Goal: Information Seeking & Learning: Find specific fact

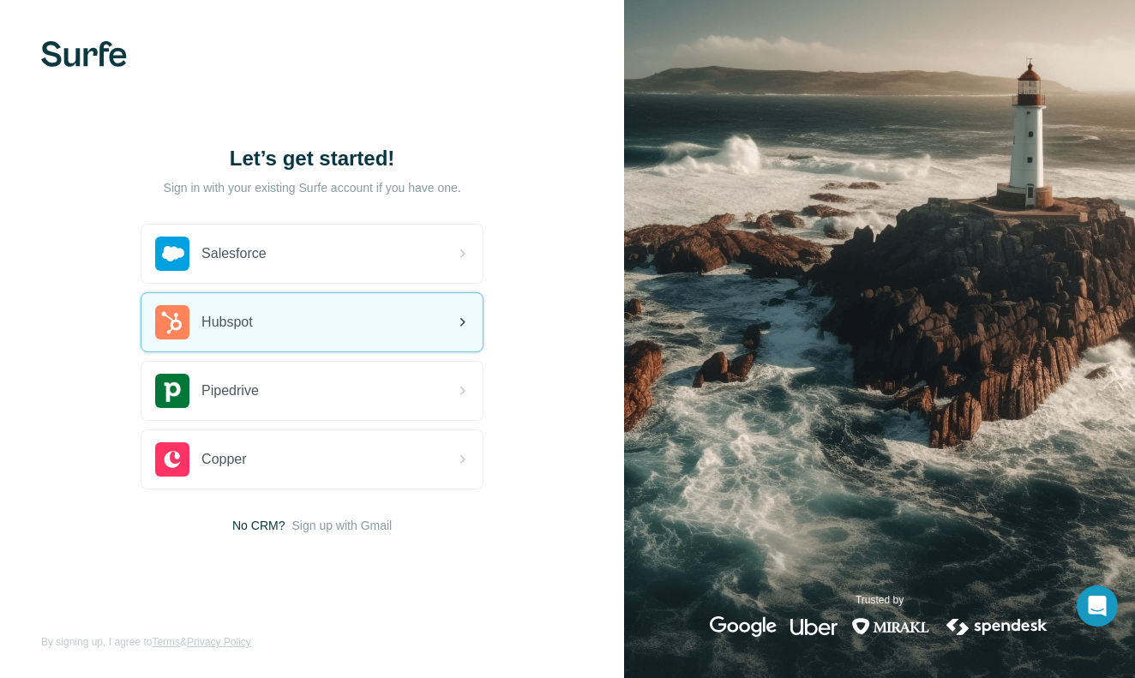
click at [246, 321] on span "Hubspot" at bounding box center [226, 322] width 51 height 21
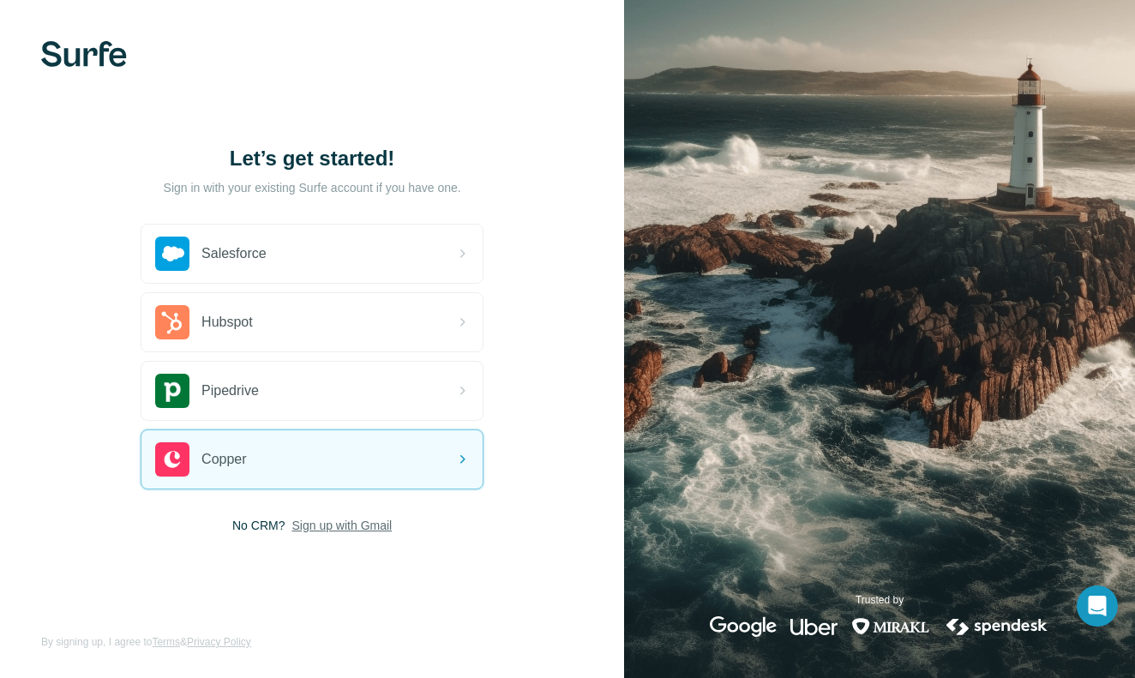
click at [322, 529] on span "Sign up with Gmail" at bounding box center [341, 525] width 100 height 17
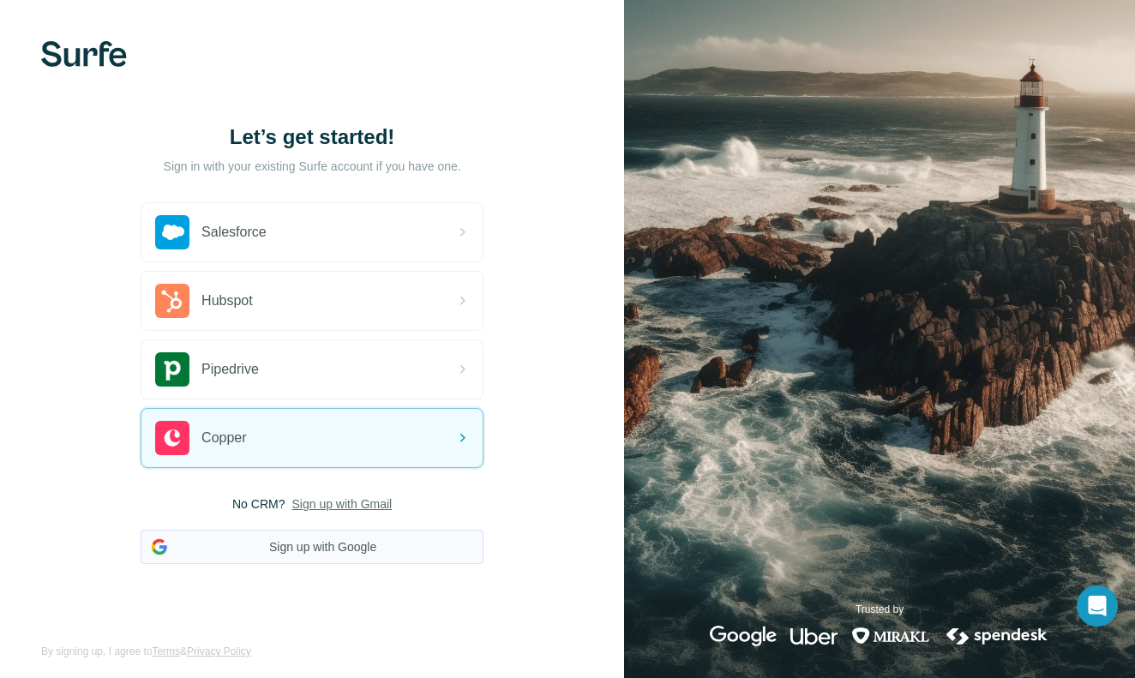
click at [327, 551] on button "Sign up with Google" at bounding box center [312, 547] width 343 height 34
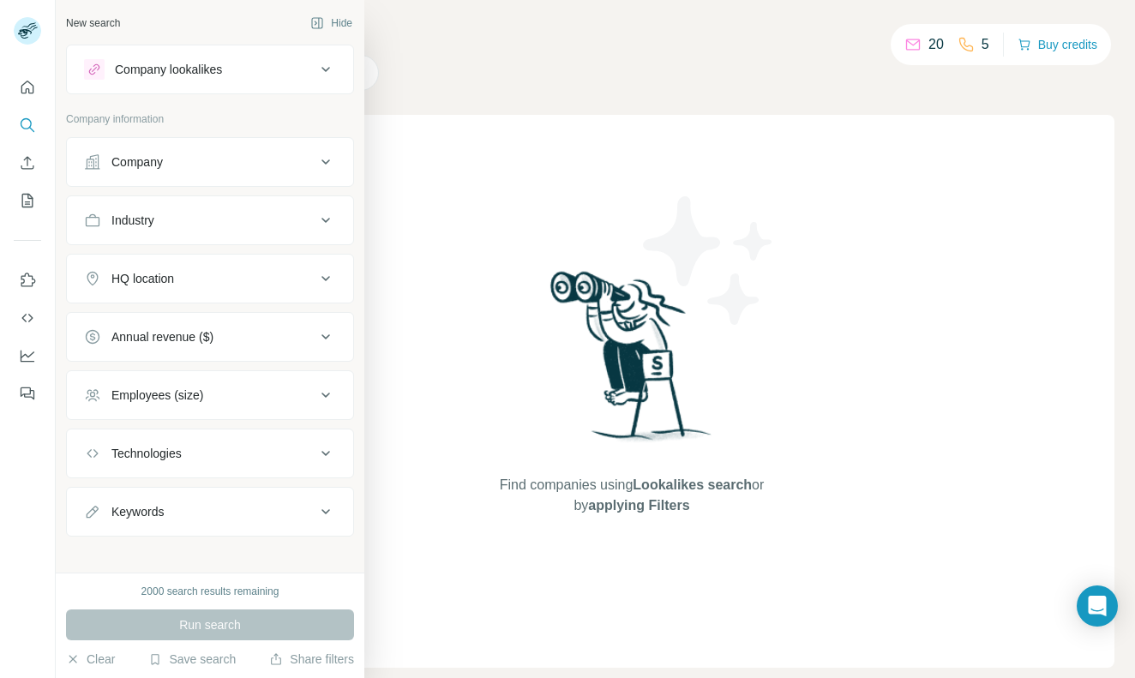
click at [211, 164] on div "Company" at bounding box center [199, 161] width 231 height 17
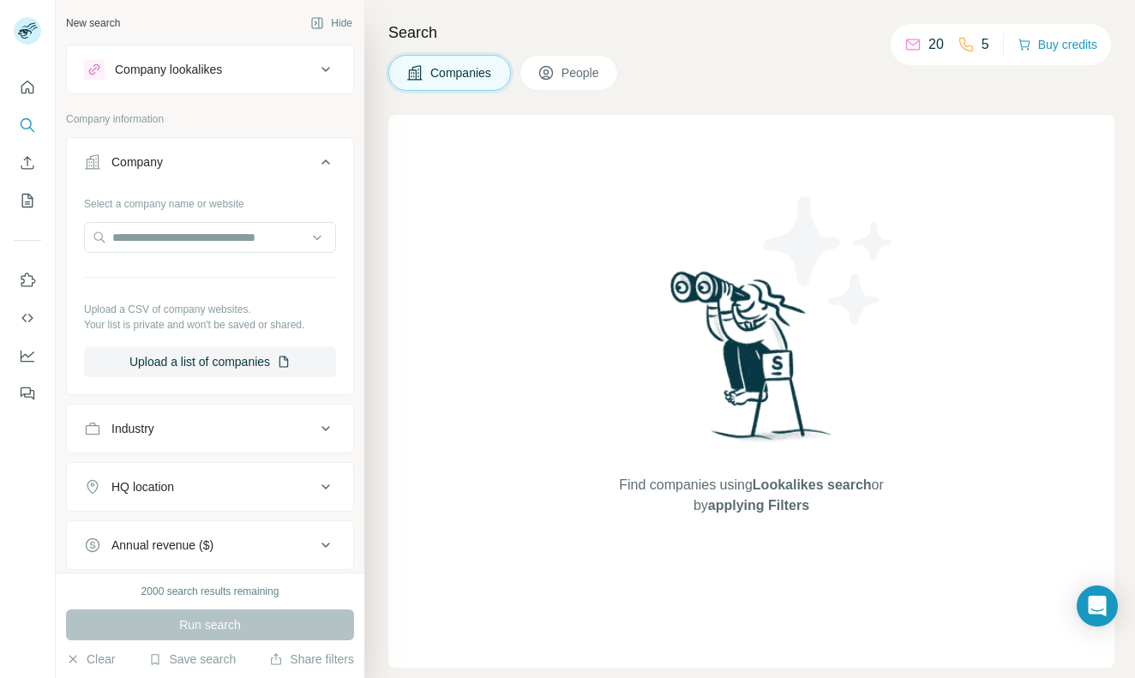
click at [226, 439] on button "Industry" at bounding box center [210, 428] width 286 height 41
click at [197, 473] on input at bounding box center [201, 471] width 212 height 19
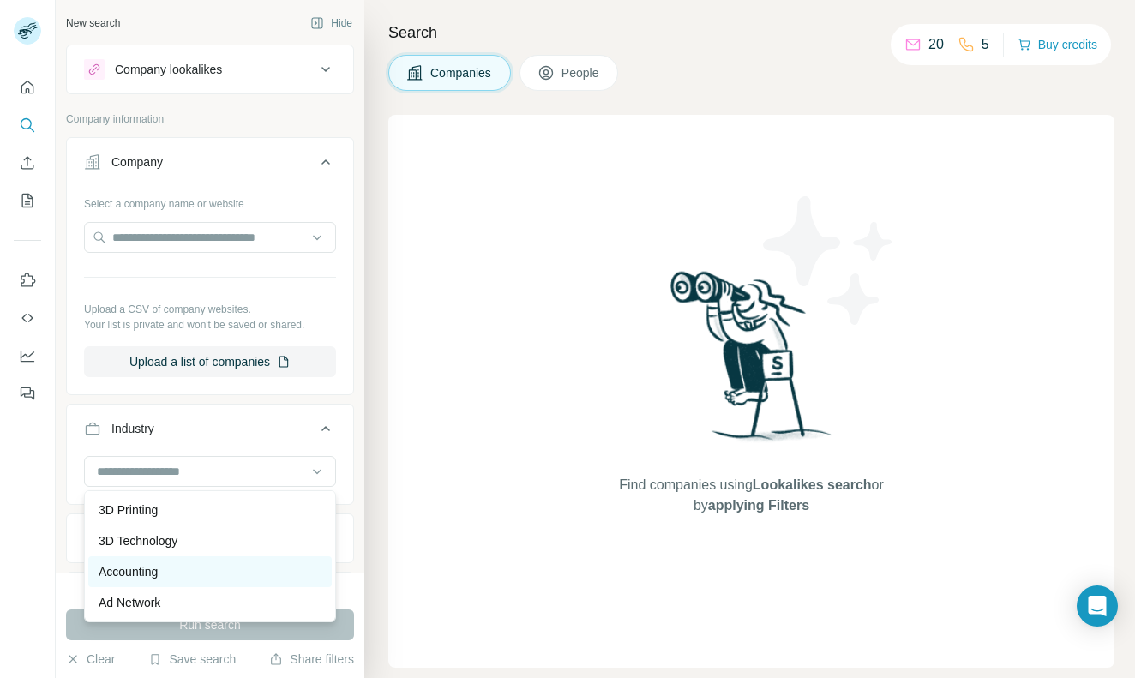
click at [155, 582] on div "Accounting" at bounding box center [209, 571] width 243 height 31
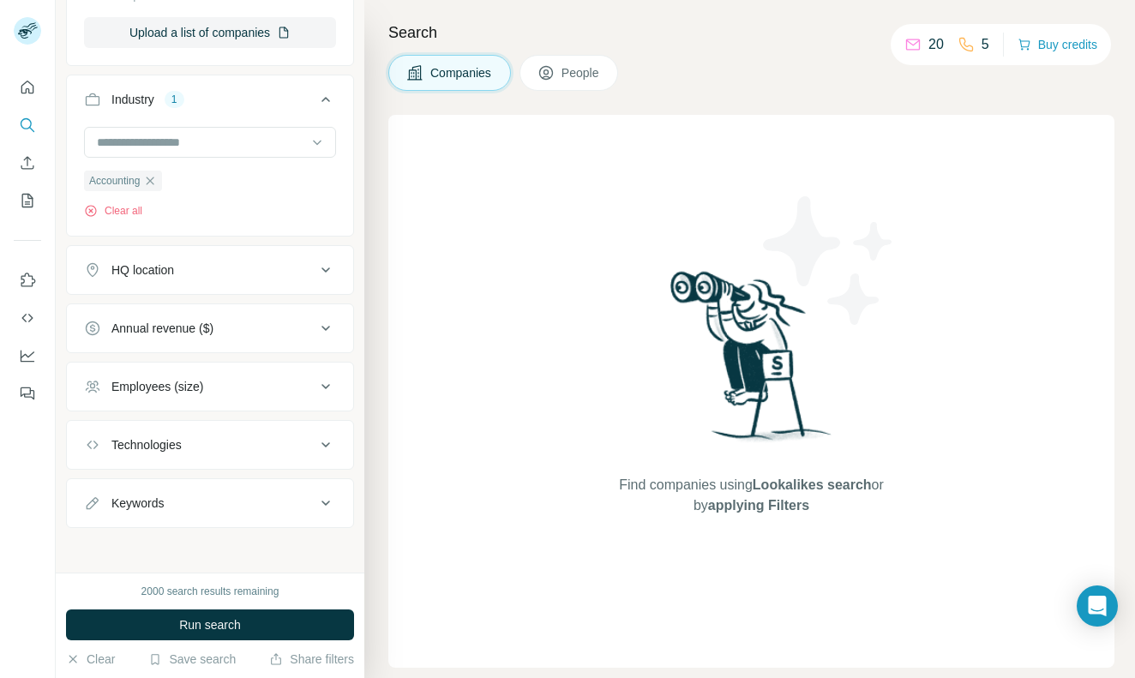
scroll to position [325, 0]
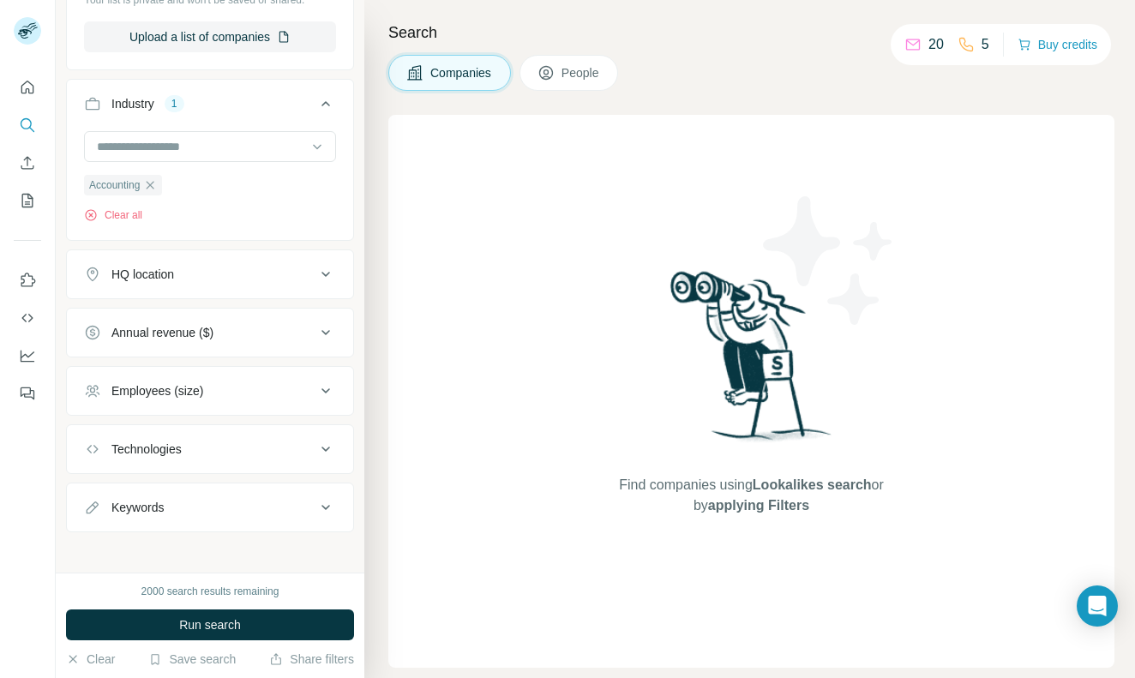
click at [191, 330] on div "Annual revenue ($)" at bounding box center [162, 332] width 102 height 17
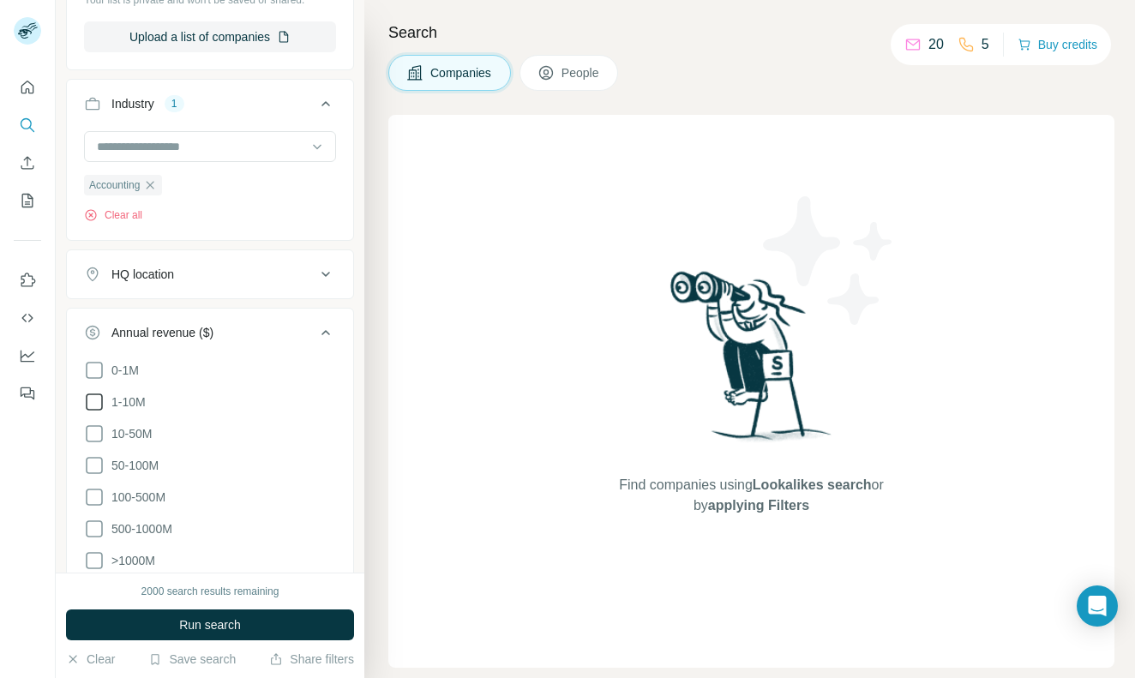
click at [142, 401] on span "1-10M" at bounding box center [125, 401] width 41 height 17
click at [326, 329] on icon at bounding box center [325, 332] width 21 height 21
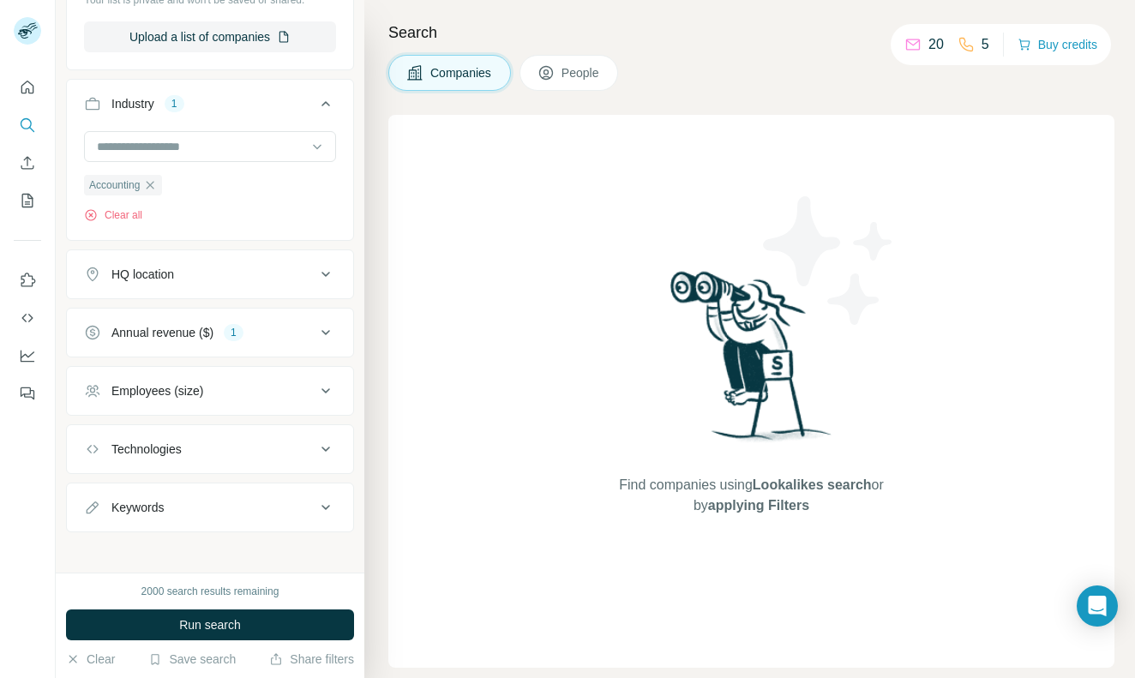
click at [177, 279] on div "HQ location" at bounding box center [199, 274] width 231 height 17
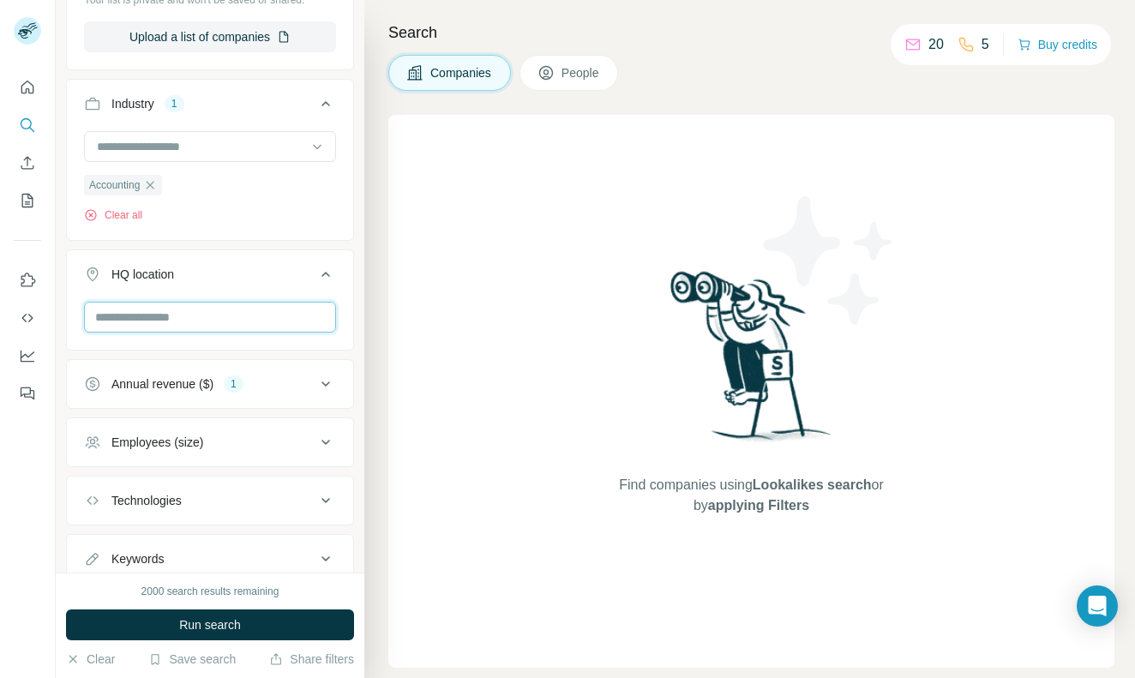
type input "*"
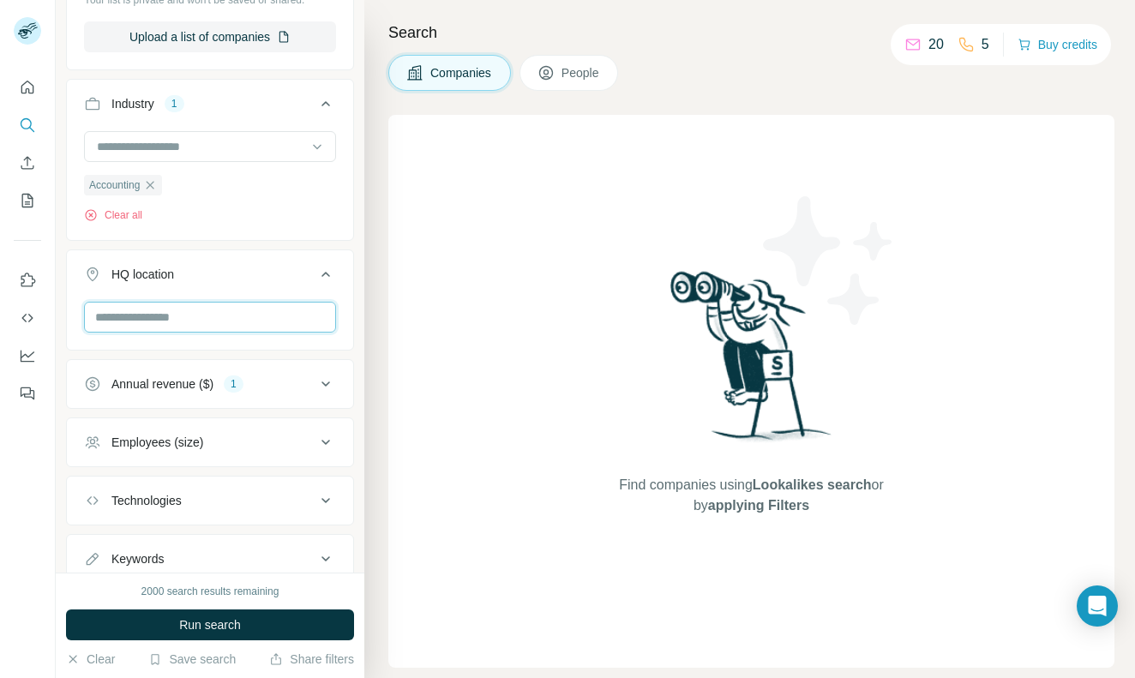
type input "*"
click at [112, 316] on input "text" at bounding box center [210, 317] width 252 height 31
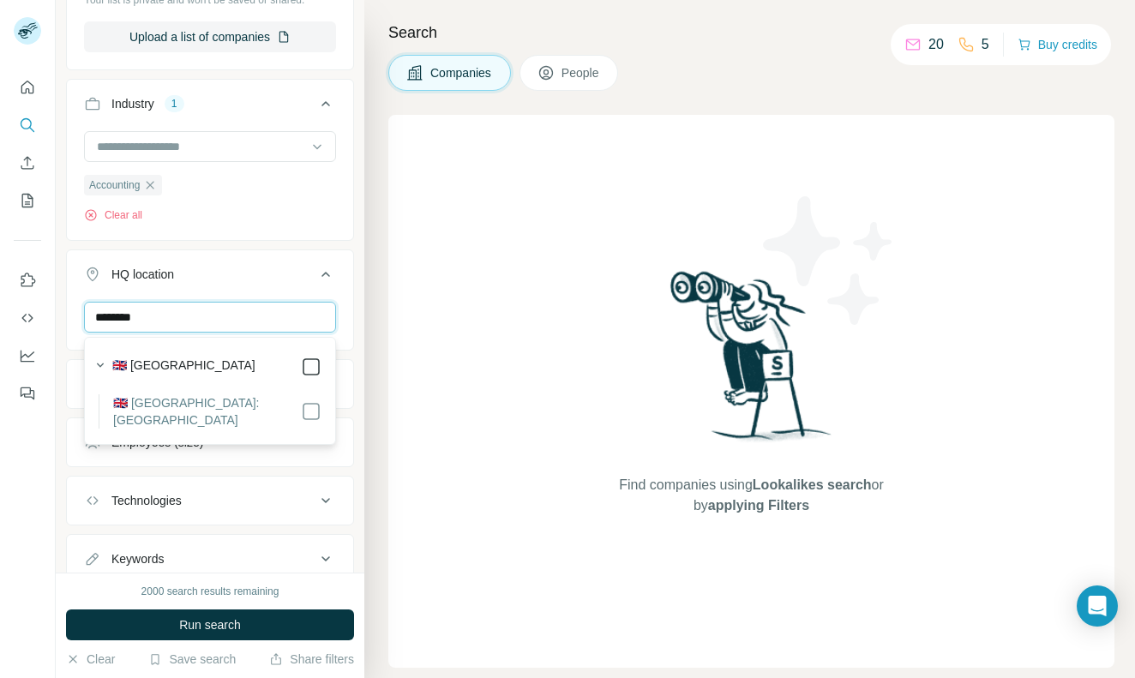
type input "********"
click at [308, 416] on div "🇬🇧 United Kingdom 🇬🇧 United Kingdom: Scotland" at bounding box center [209, 390] width 243 height 99
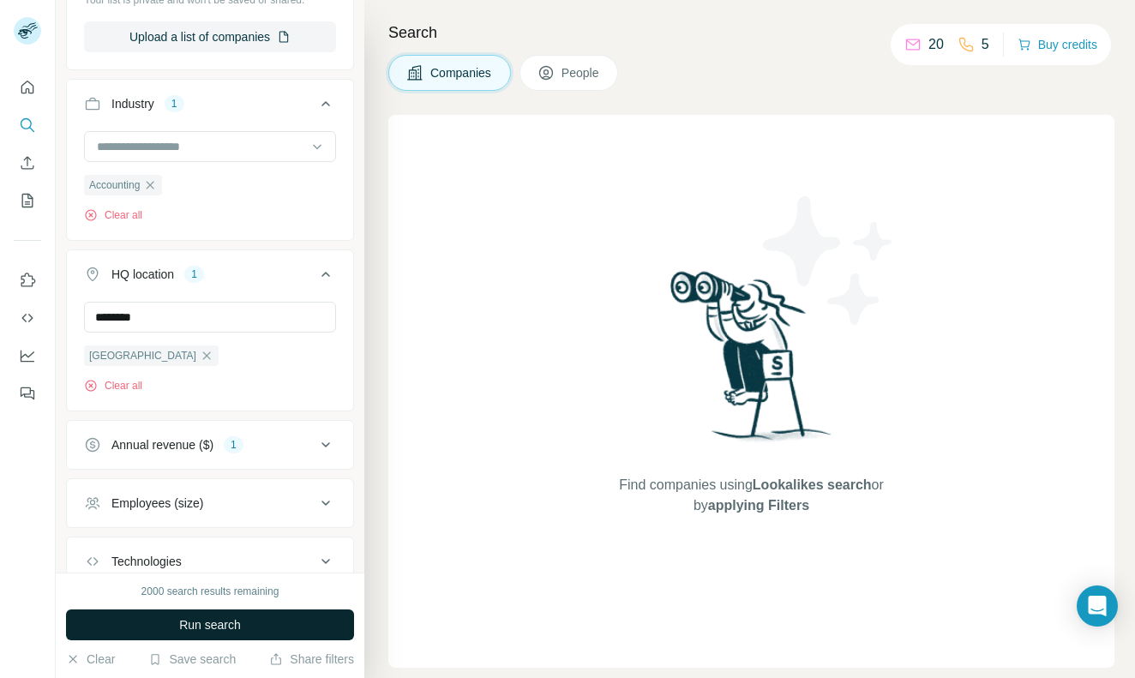
click at [223, 621] on span "Run search" at bounding box center [210, 624] width 62 height 17
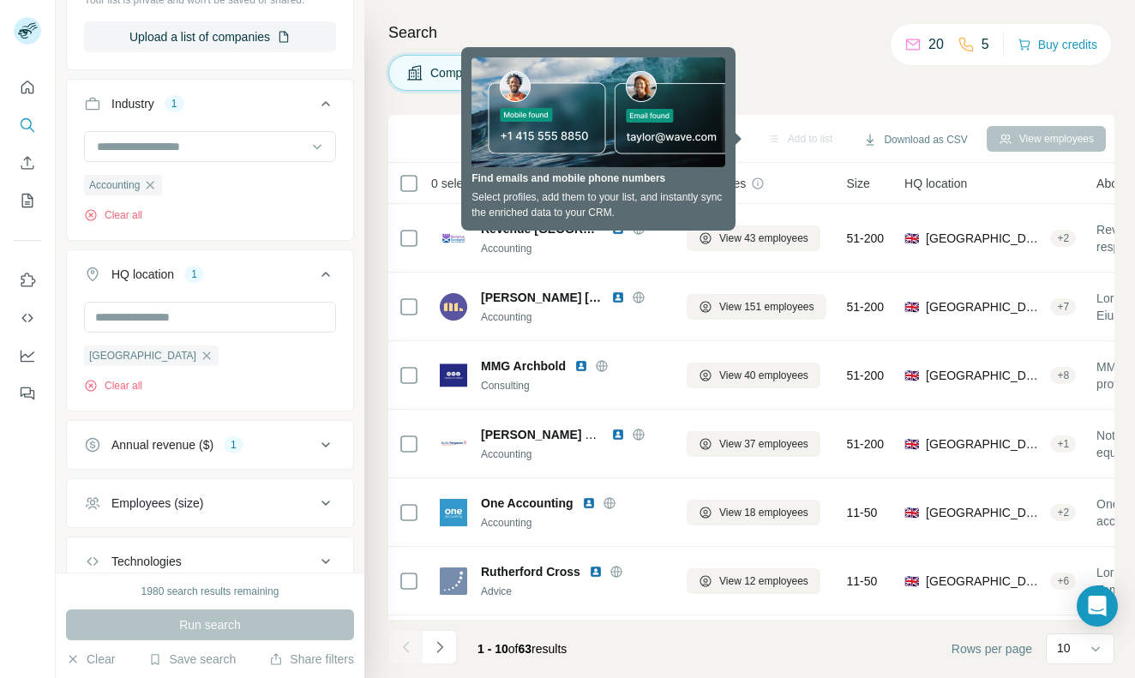
click at [622, 28] on h4 "Search" at bounding box center [751, 33] width 726 height 24
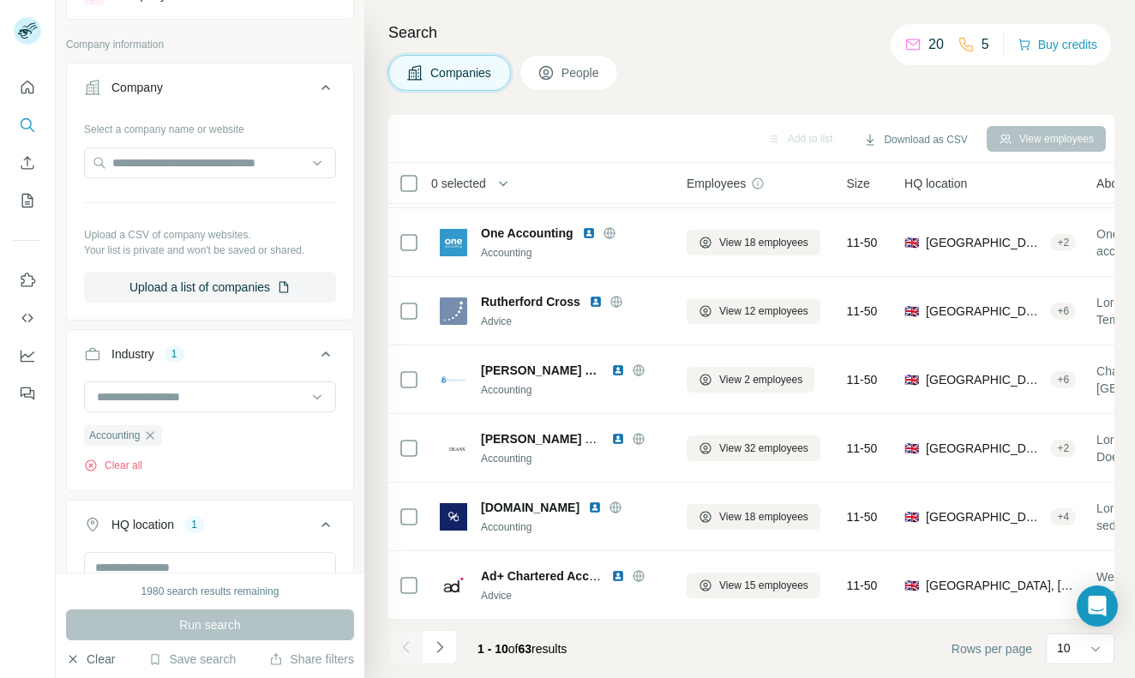
click at [70, 662] on icon "button" at bounding box center [73, 659] width 14 height 14
click at [86, 662] on button "Clear" at bounding box center [90, 658] width 49 height 17
click at [99, 662] on button "Clear" at bounding box center [90, 658] width 49 height 17
click at [212, 584] on div "1980 search results remaining" at bounding box center [210, 591] width 138 height 15
click at [211, 621] on div "Run search" at bounding box center [210, 624] width 288 height 31
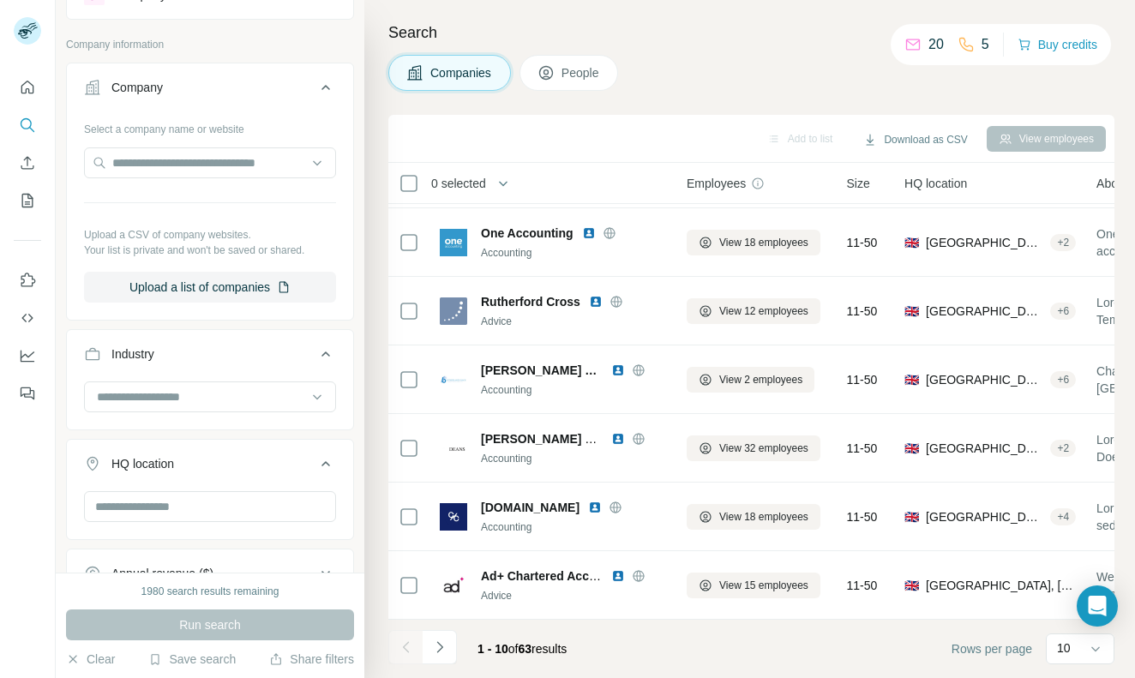
click at [211, 621] on div "Run search" at bounding box center [210, 624] width 288 height 31
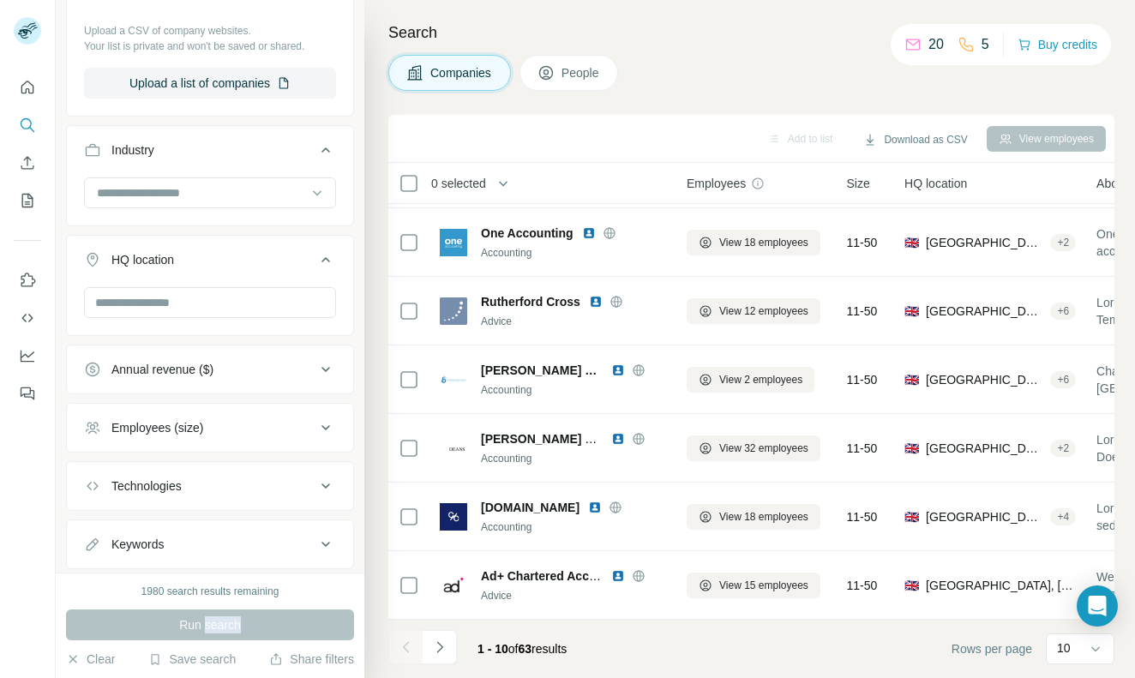
scroll to position [280, 0]
drag, startPoint x: 219, startPoint y: 618, endPoint x: 247, endPoint y: 631, distance: 31.1
click at [219, 618] on div "Run search" at bounding box center [210, 624] width 288 height 31
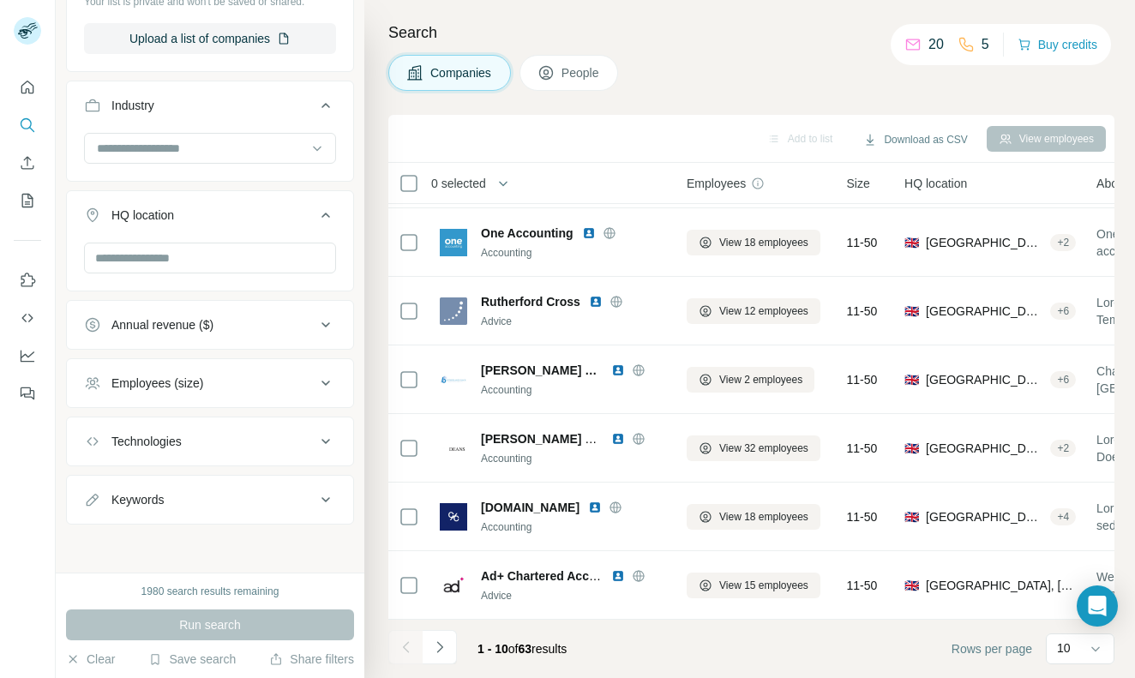
drag, startPoint x: 247, startPoint y: 631, endPoint x: 533, endPoint y: 662, distance: 288.0
click at [247, 631] on div "Run search" at bounding box center [210, 624] width 288 height 31
click at [432, 650] on icon "Navigate to next page" at bounding box center [439, 646] width 17 height 17
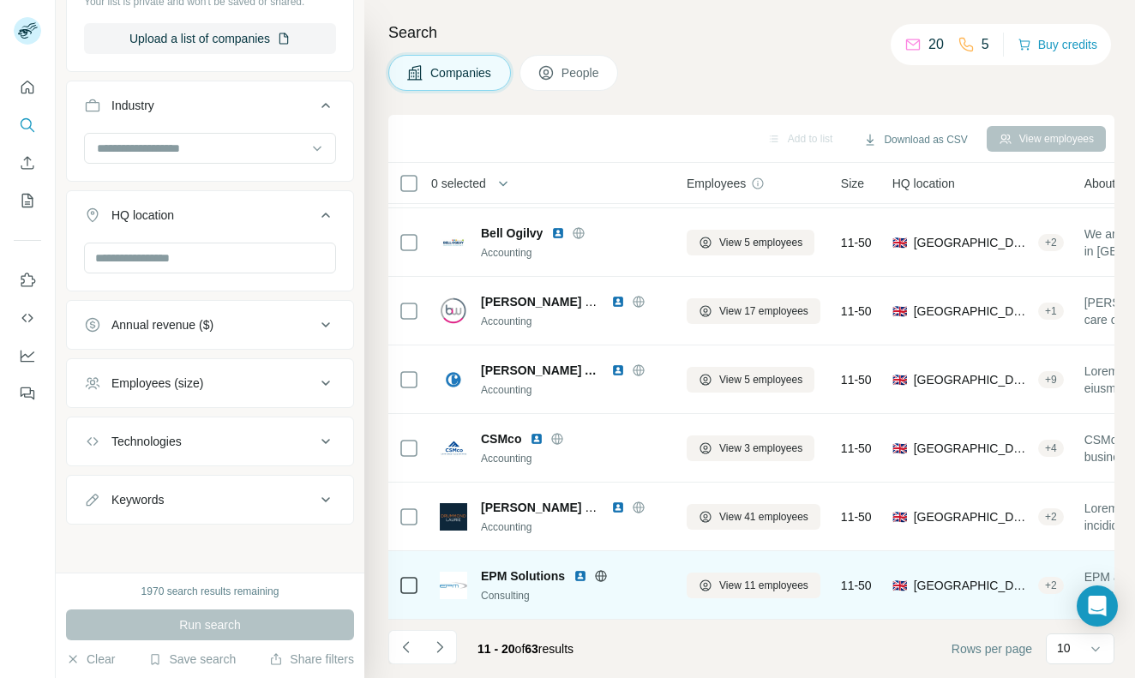
scroll to position [0, 0]
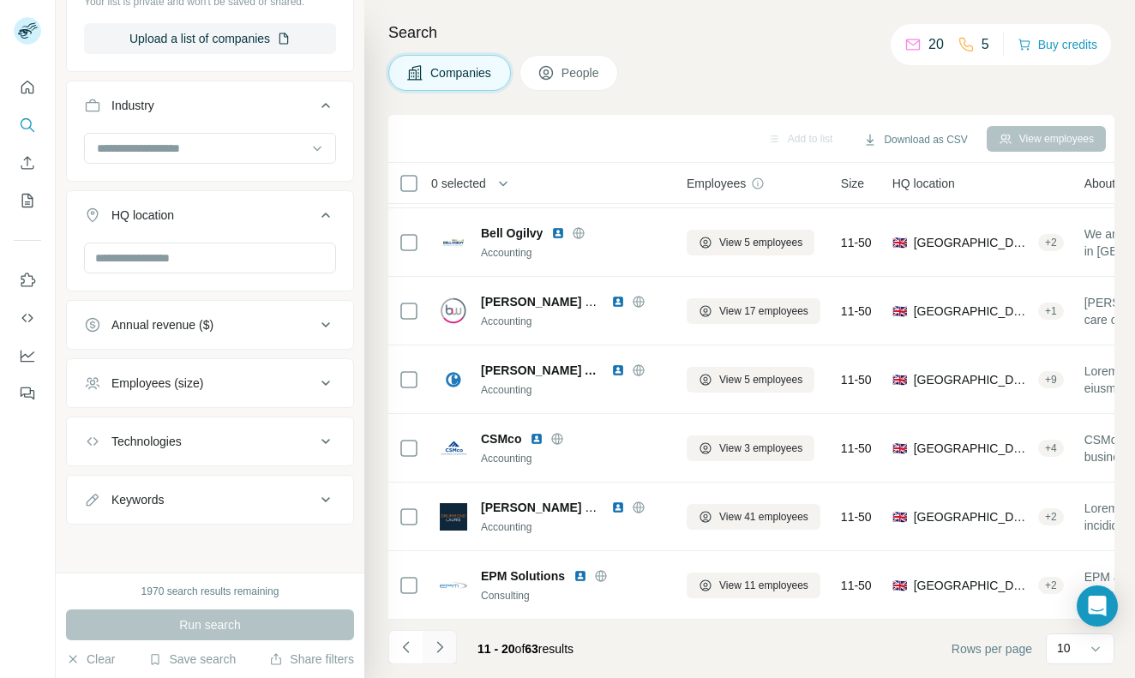
click at [437, 642] on icon "Navigate to next page" at bounding box center [439, 646] width 6 height 11
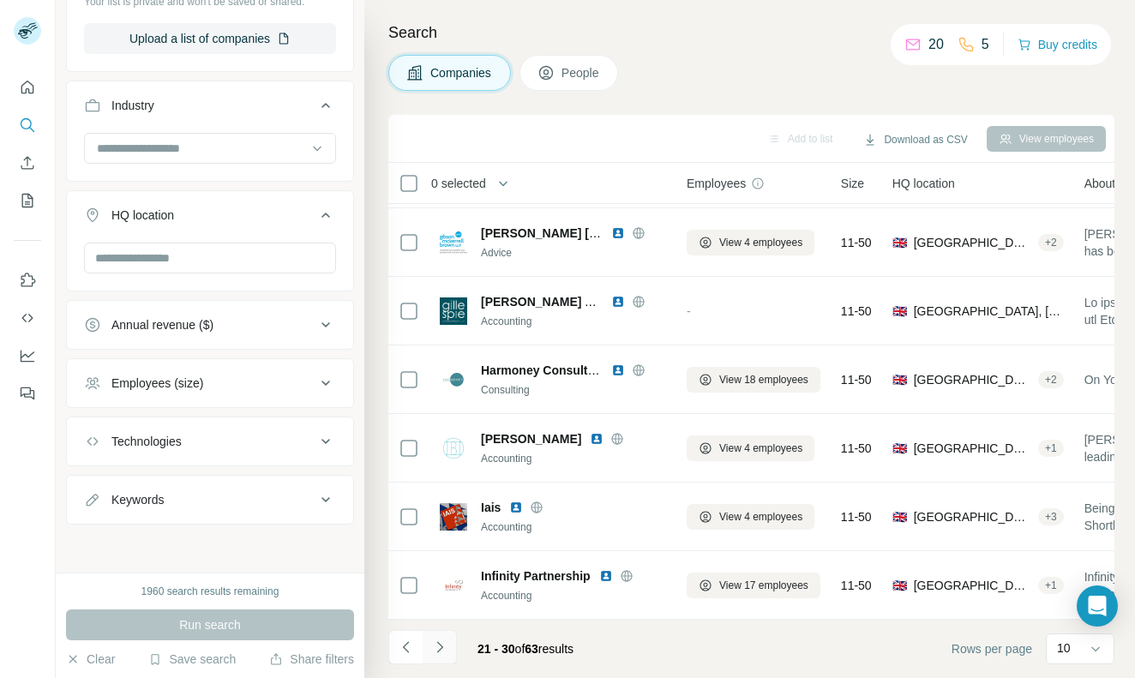
click at [437, 642] on icon "Navigate to next page" at bounding box center [439, 646] width 6 height 11
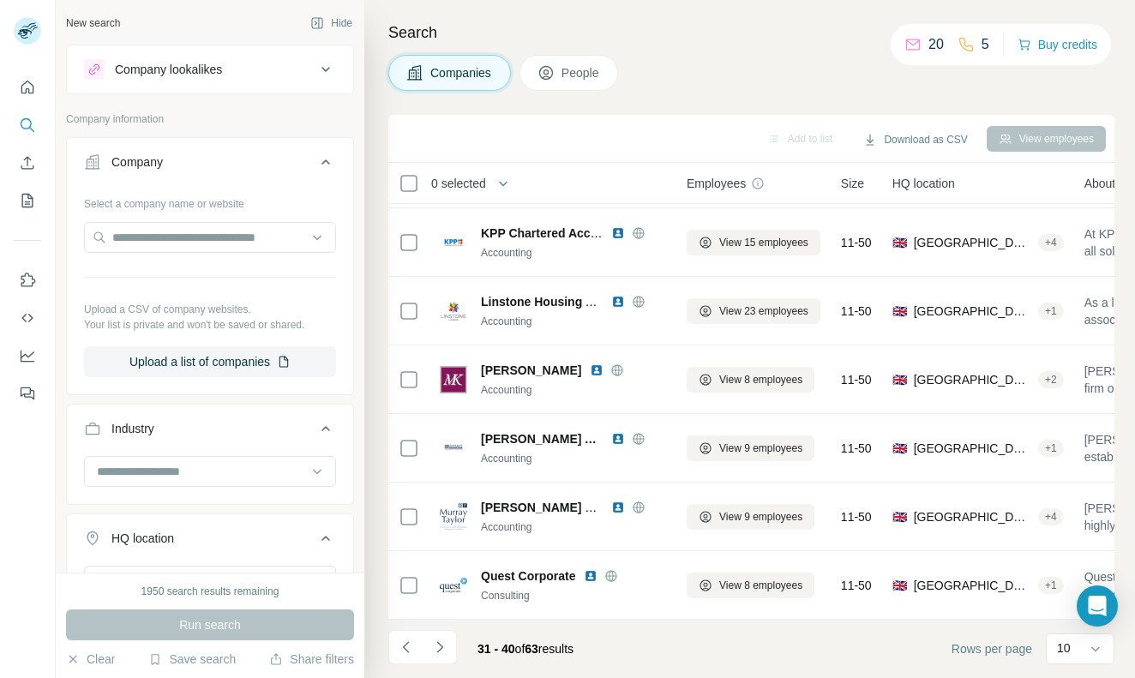
click at [376, 661] on div "Search Companies People Add to list Download as CSV View employees 0 selected C…" at bounding box center [749, 339] width 770 height 678
click at [392, 661] on button "Navigate to previous page" at bounding box center [405, 647] width 34 height 34
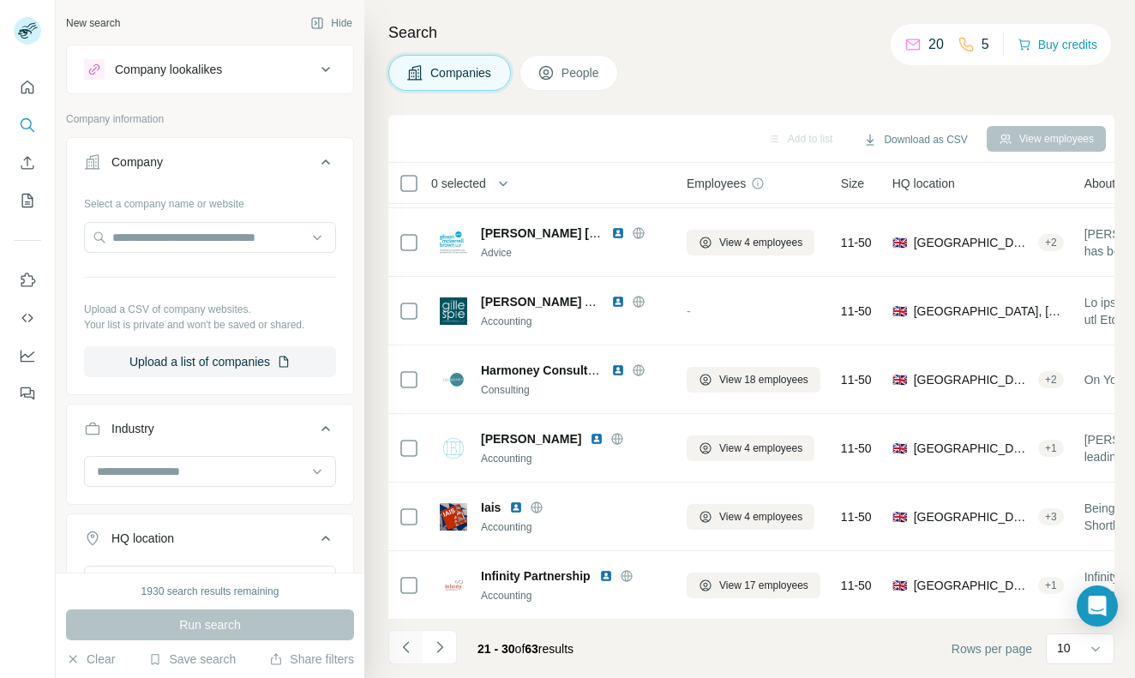
click at [392, 661] on button "Navigate to previous page" at bounding box center [405, 647] width 34 height 34
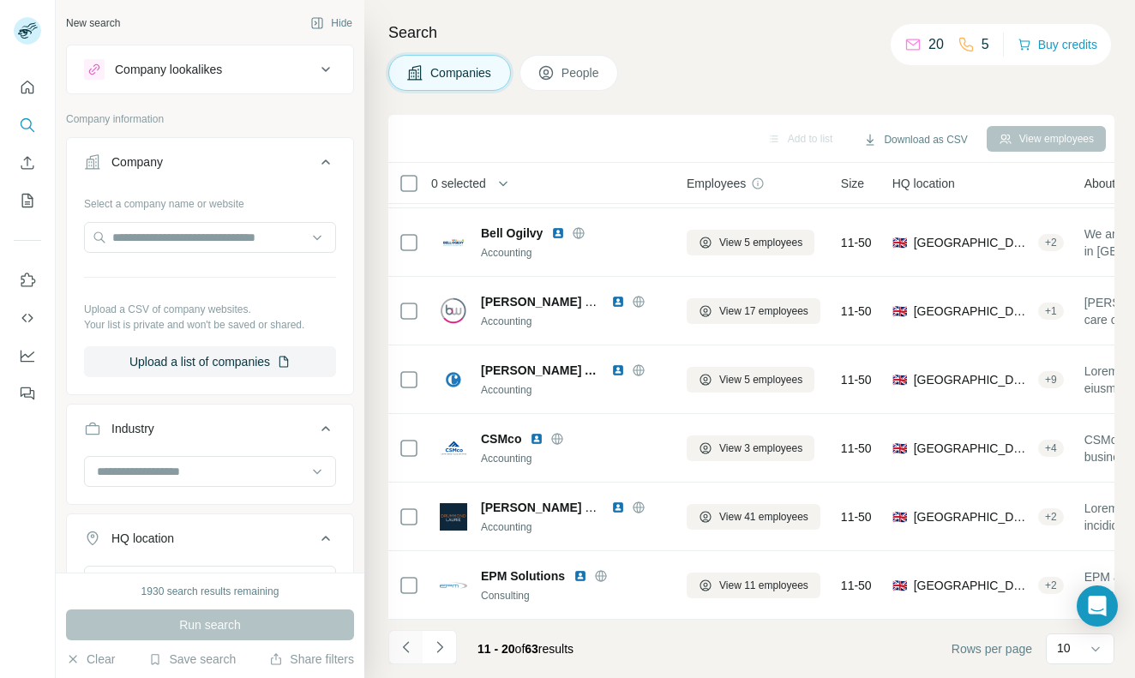
click at [392, 661] on button "Navigate to previous page" at bounding box center [405, 647] width 34 height 34
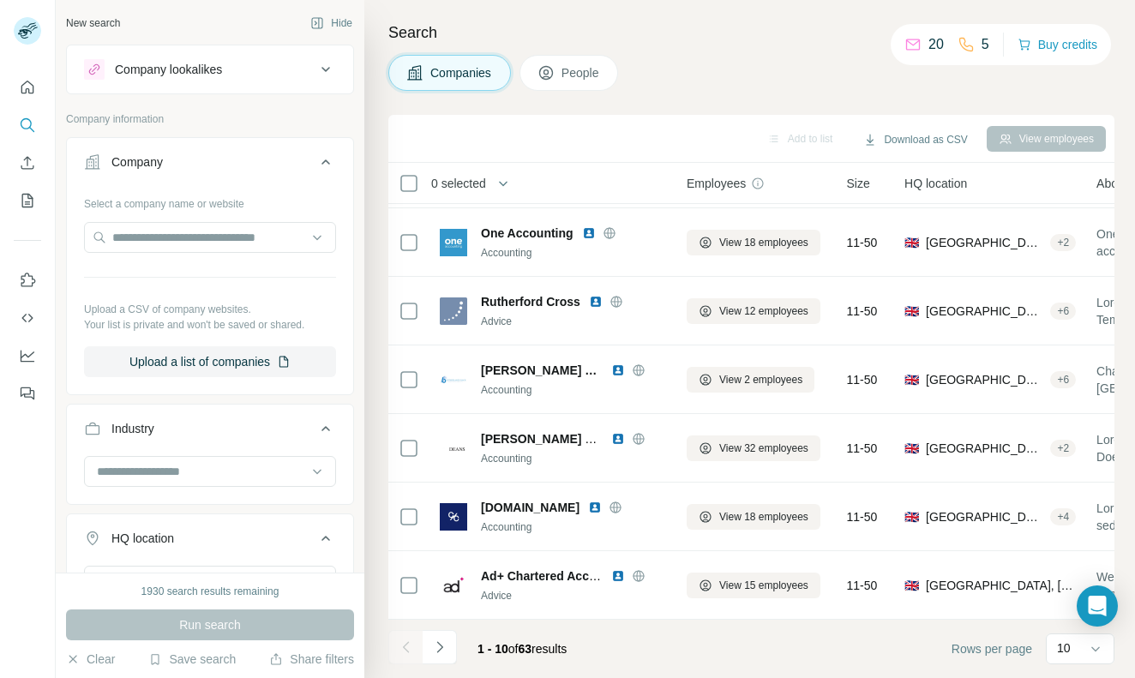
click at [221, 592] on div "1930 search results remaining" at bounding box center [210, 591] width 138 height 15
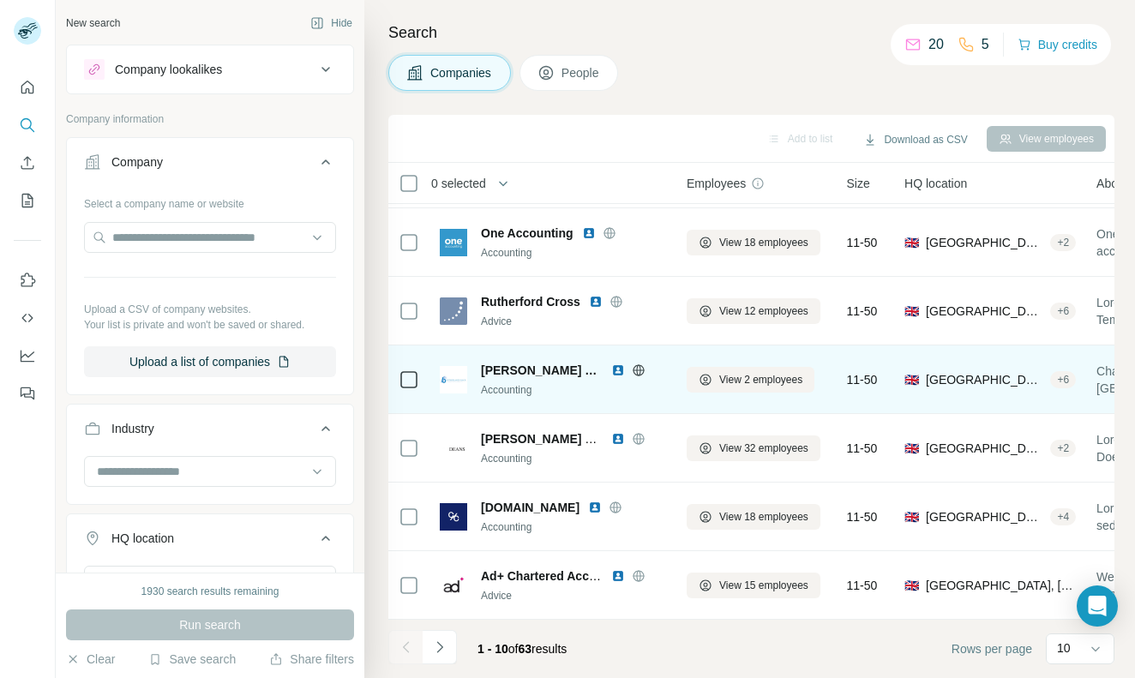
scroll to position [270, 0]
click at [493, 369] on span "[PERSON_NAME] Black" at bounding box center [542, 370] width 122 height 17
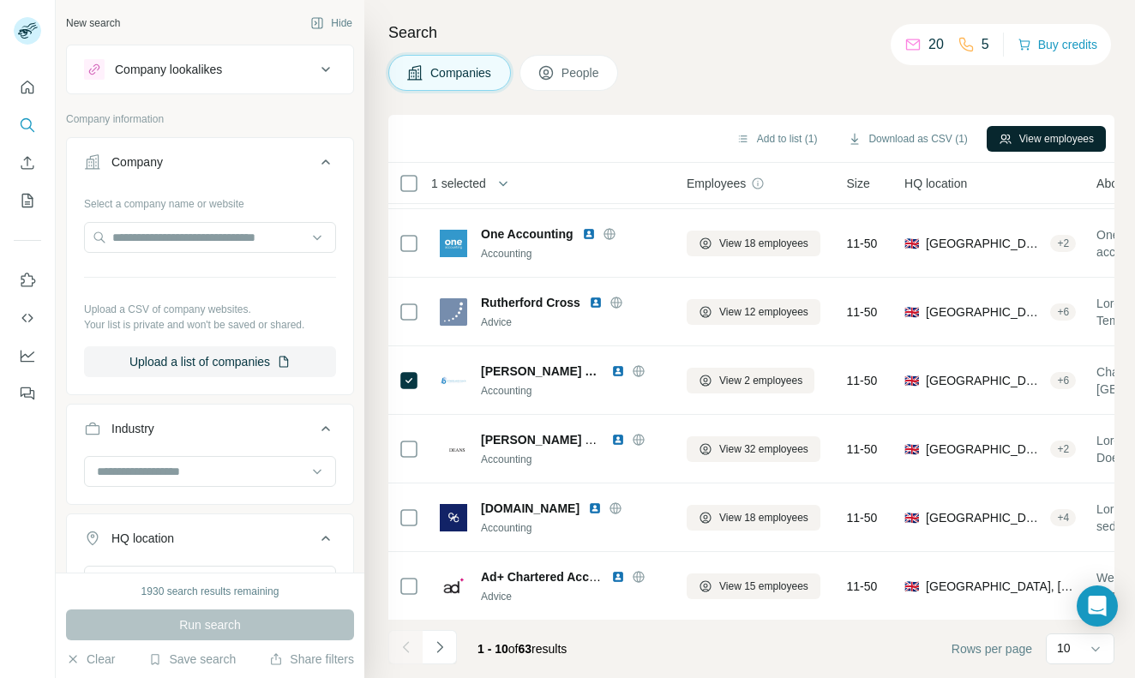
click at [1030, 132] on button "View employees" at bounding box center [1045, 139] width 119 height 26
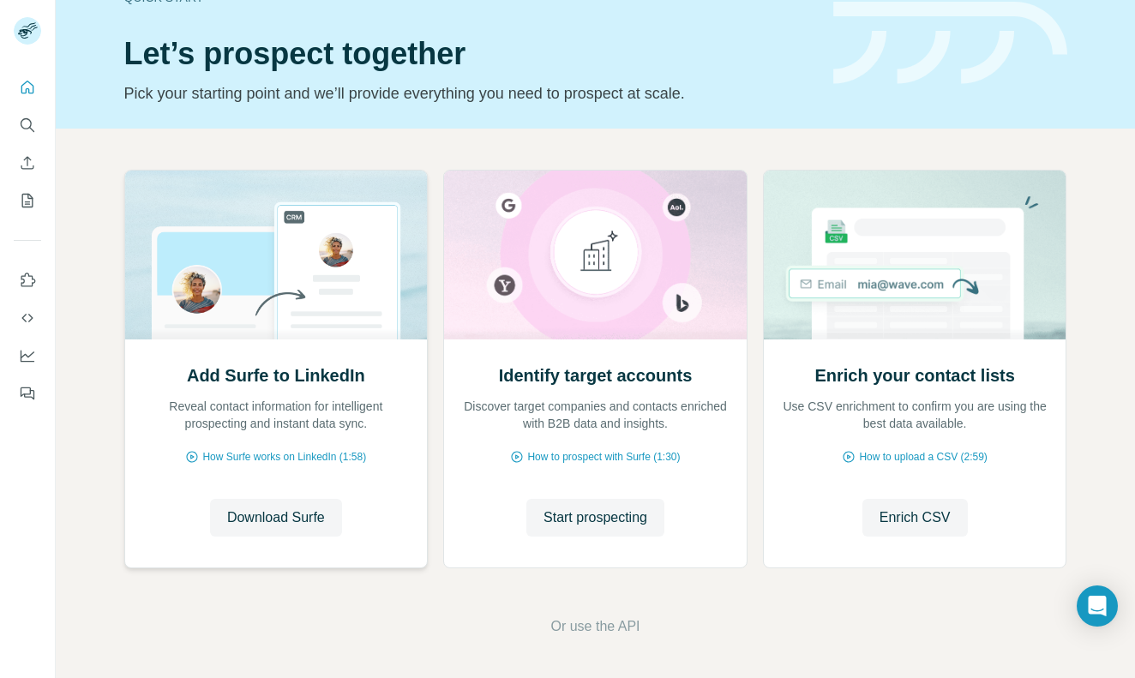
scroll to position [43, 0]
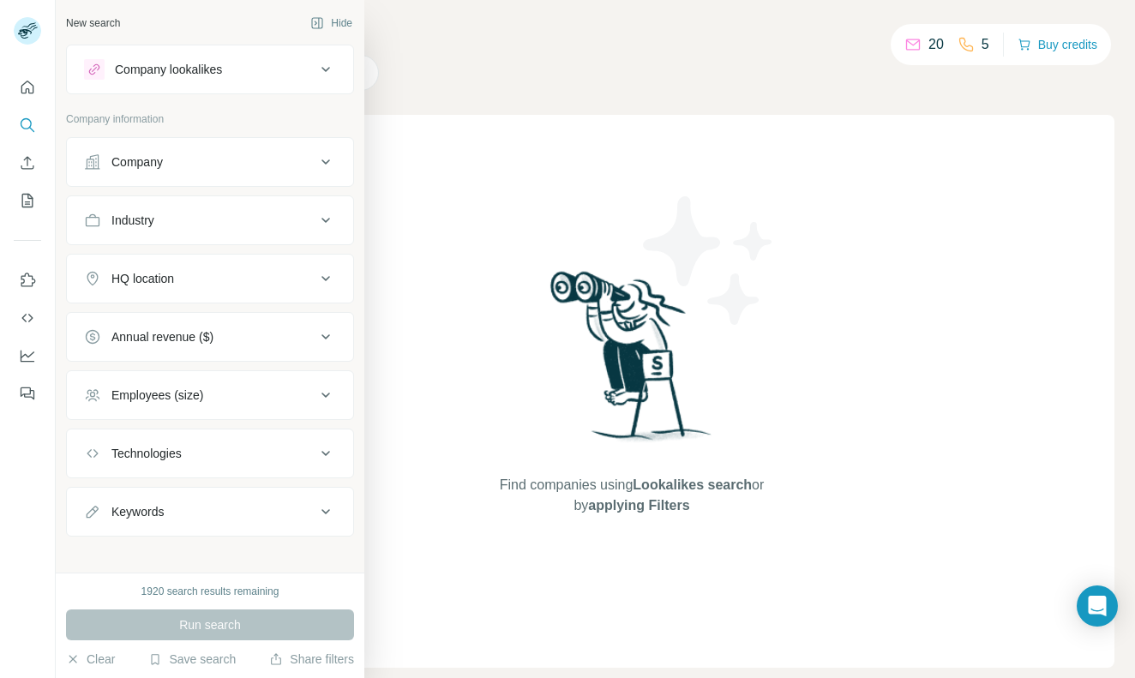
click at [263, 316] on button "Annual revenue ($)" at bounding box center [210, 336] width 286 height 41
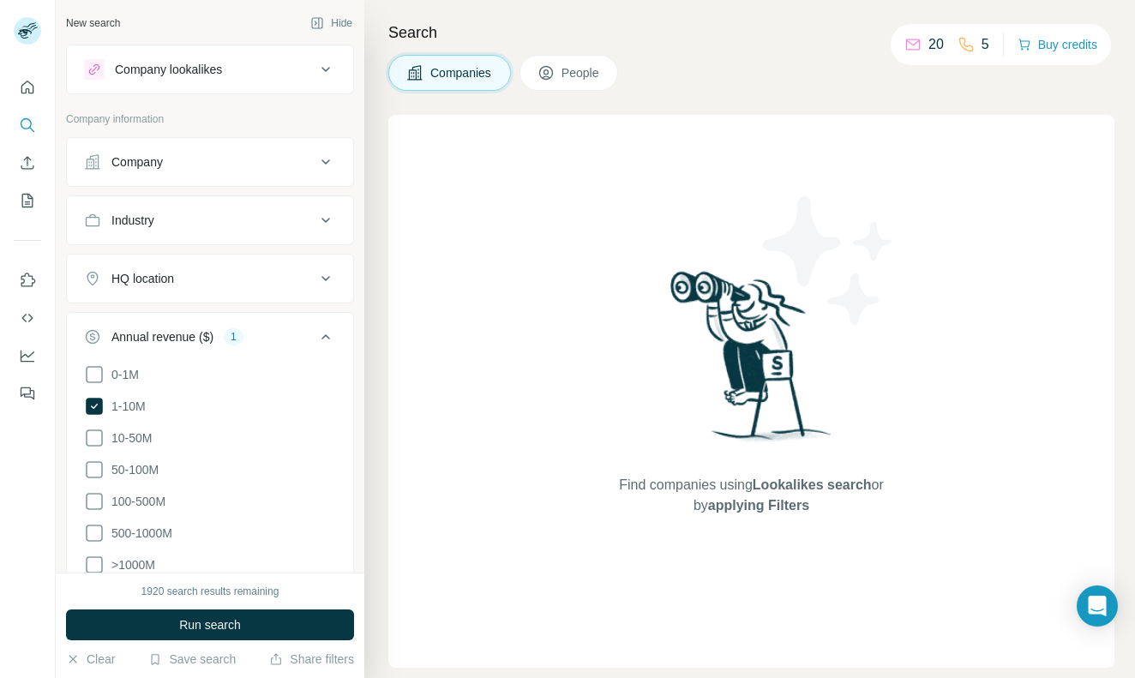
click at [279, 231] on button "Industry" at bounding box center [210, 220] width 286 height 41
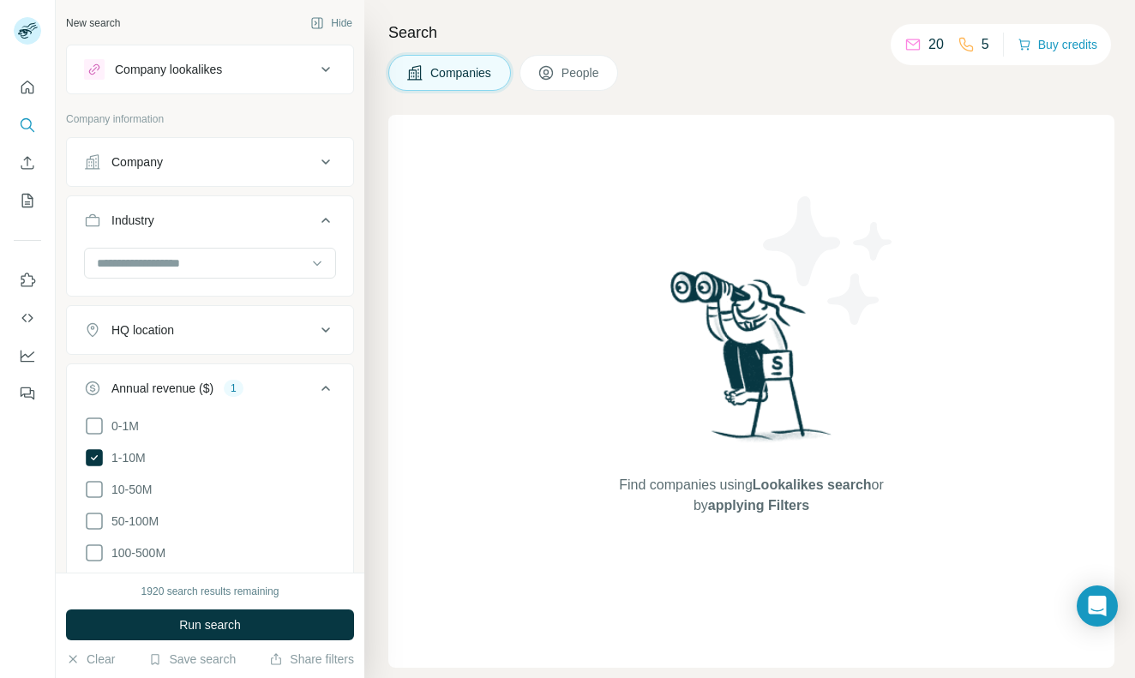
click at [226, 206] on button "Industry" at bounding box center [210, 224] width 286 height 48
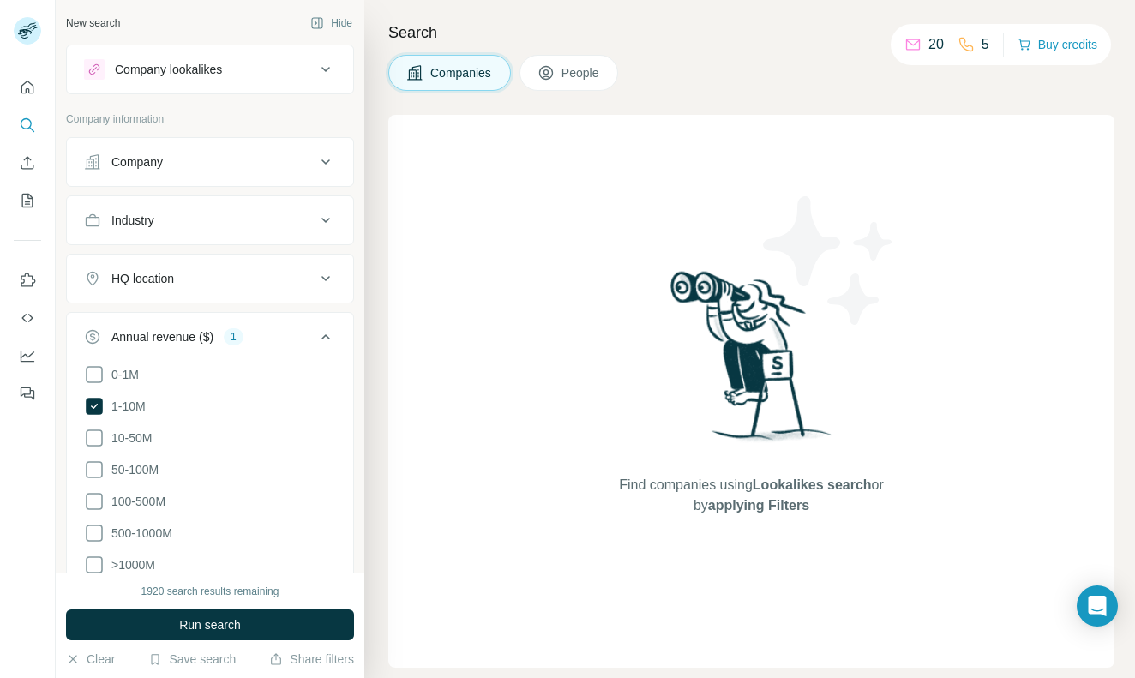
click at [231, 212] on div "Industry" at bounding box center [199, 220] width 231 height 17
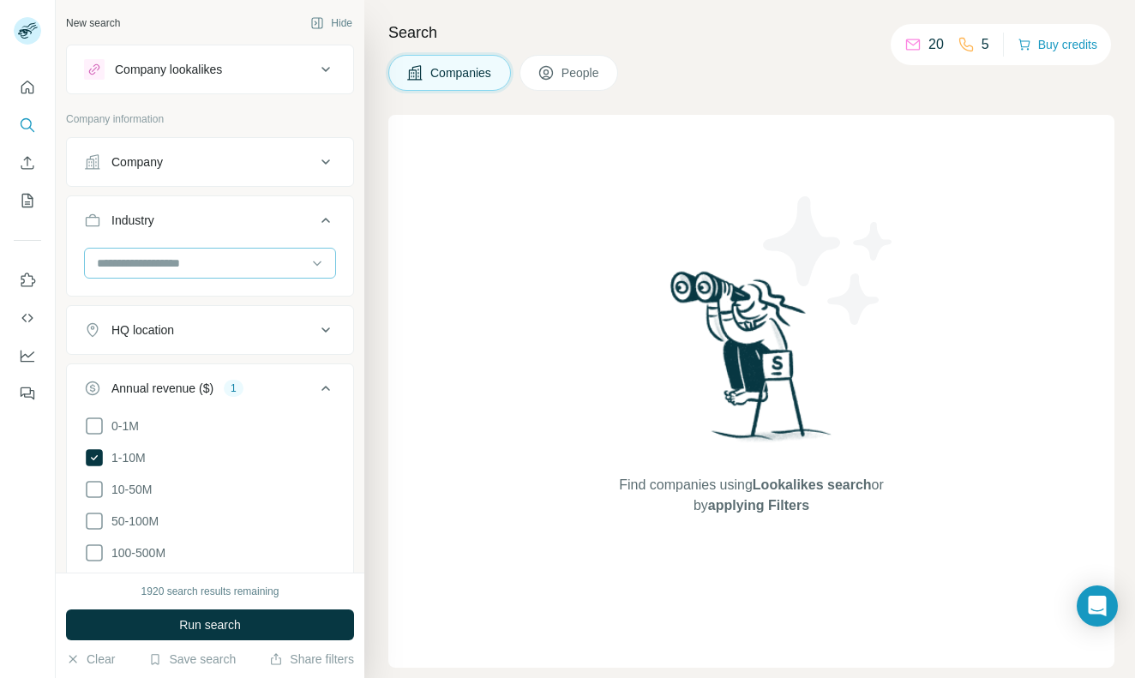
click at [180, 271] on input at bounding box center [201, 263] width 212 height 19
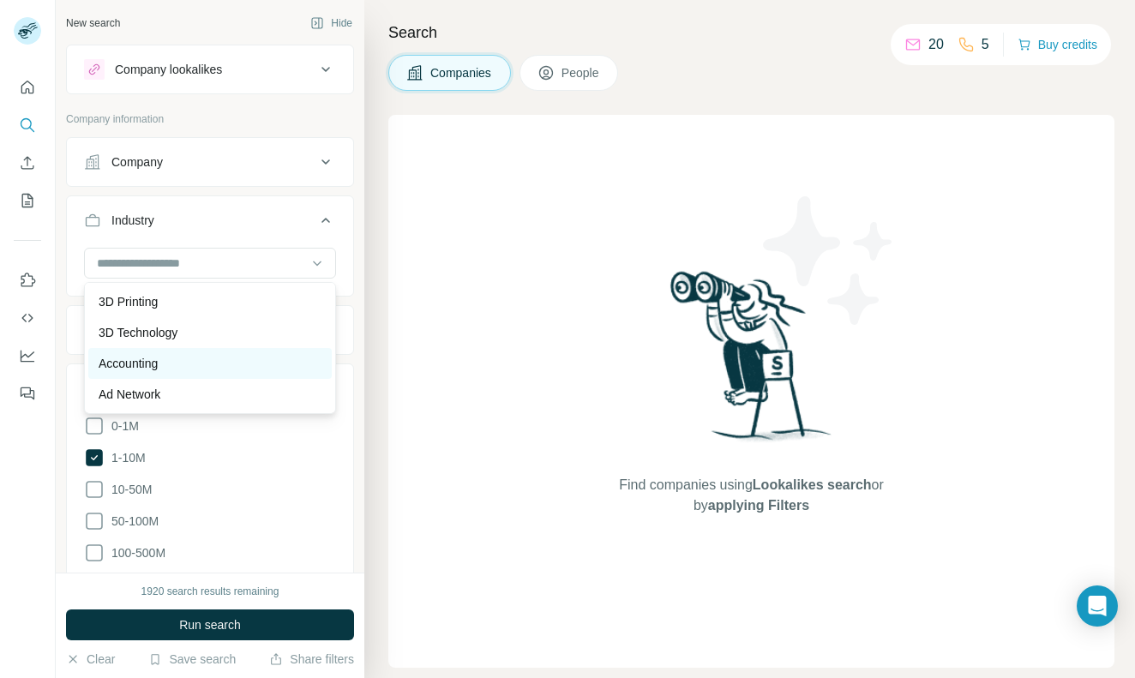
click at [150, 364] on p "Accounting" at bounding box center [128, 363] width 59 height 17
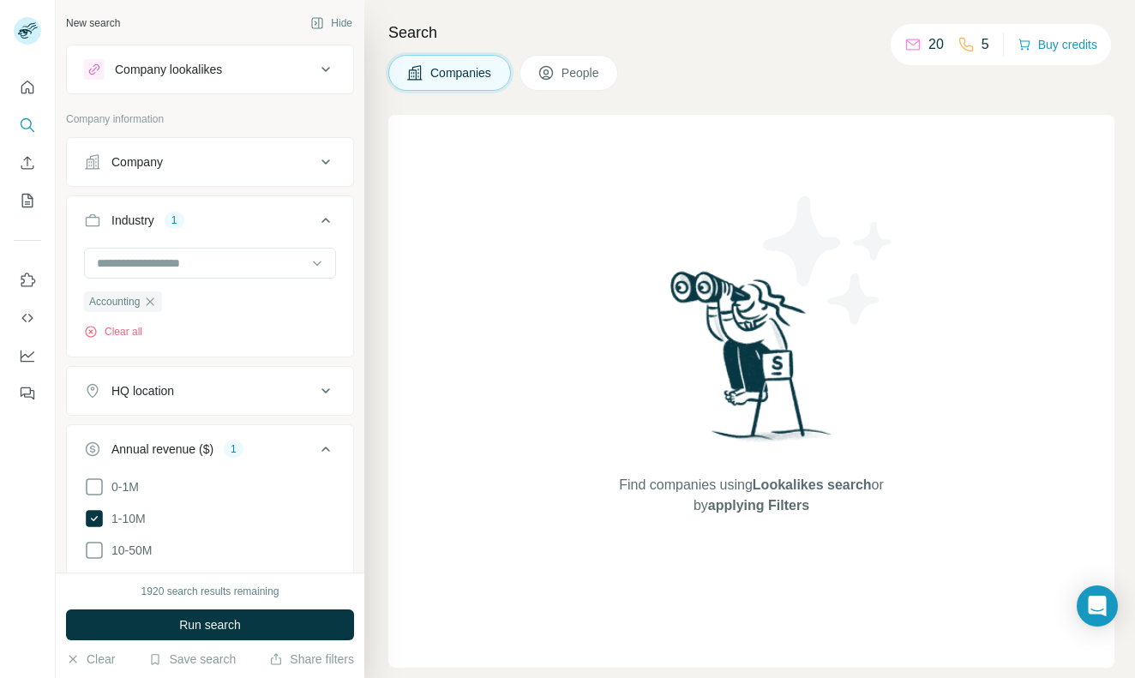
click at [233, 401] on button "HQ location" at bounding box center [210, 390] width 286 height 41
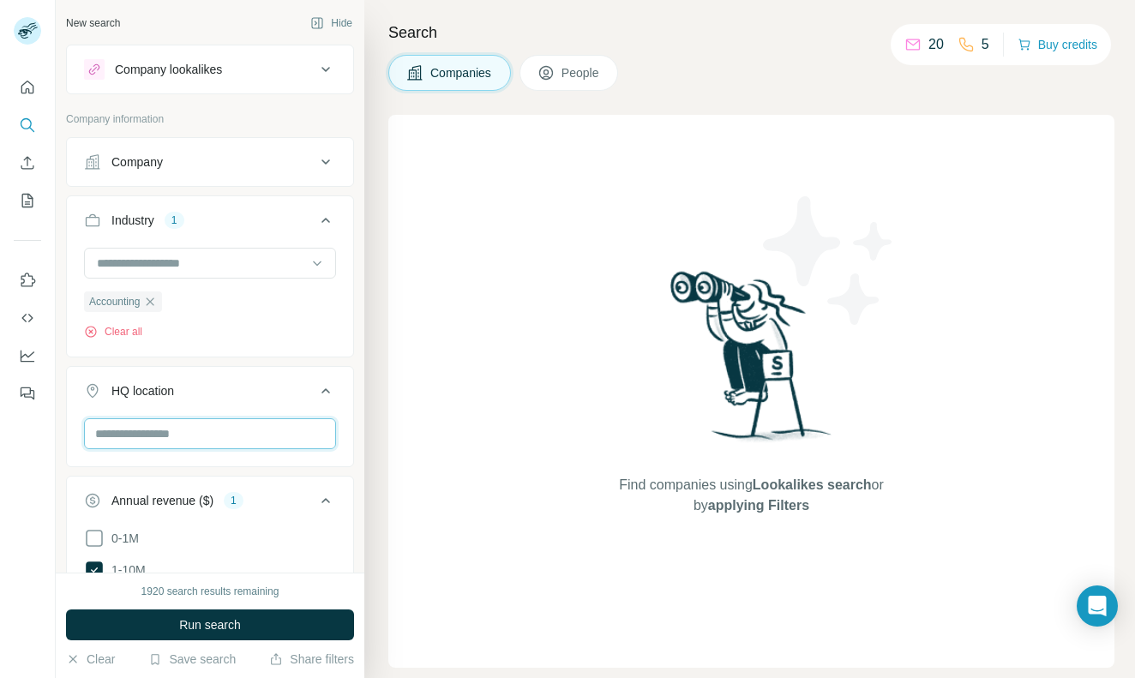
click at [191, 440] on input "text" at bounding box center [210, 433] width 252 height 31
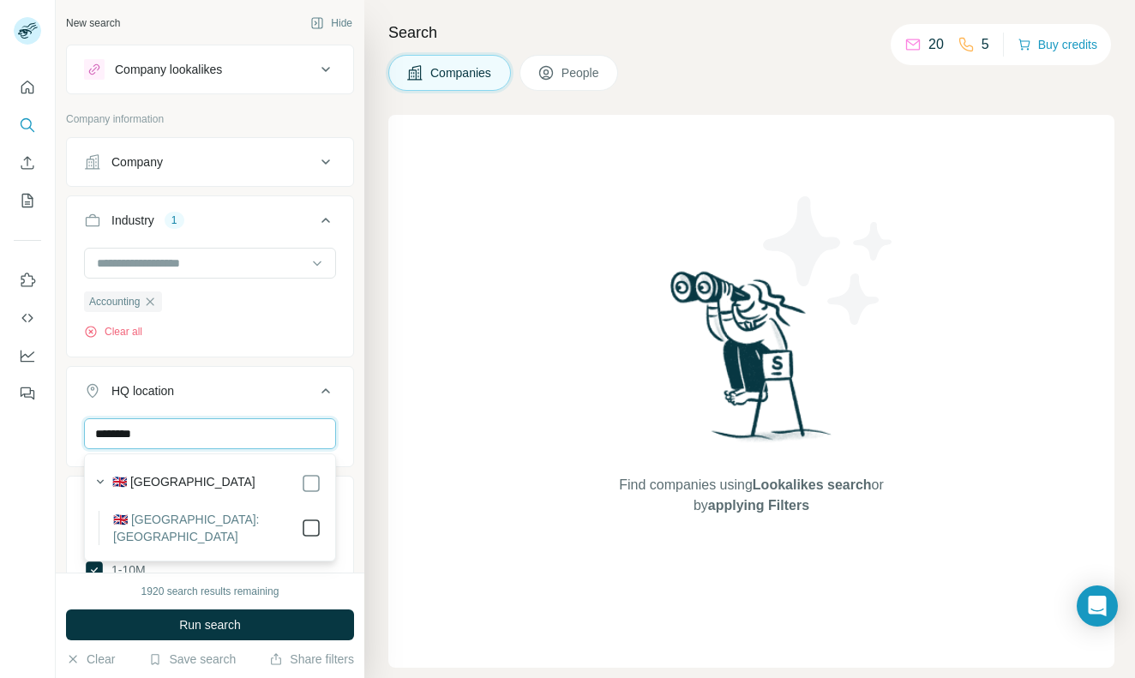
type input "********"
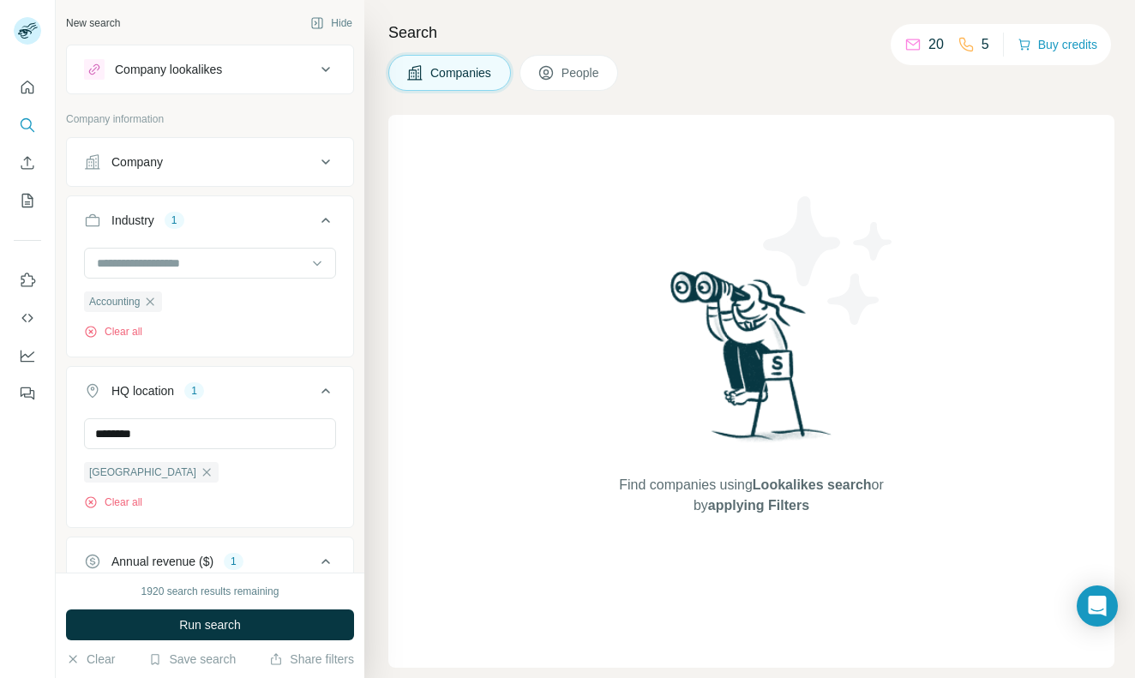
click at [217, 620] on span "Run search" at bounding box center [210, 624] width 62 height 17
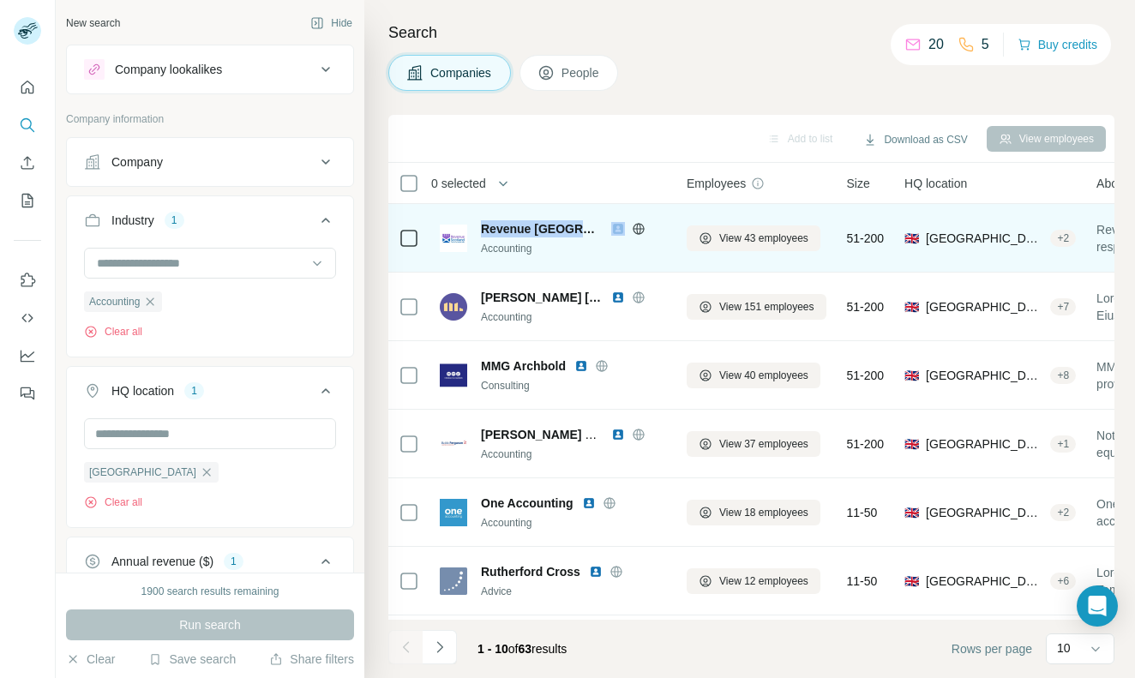
drag, startPoint x: 478, startPoint y: 231, endPoint x: 590, endPoint y: 231, distance: 111.4
click at [590, 231] on div "Revenue Scotland Accounting" at bounding box center [553, 238] width 226 height 36
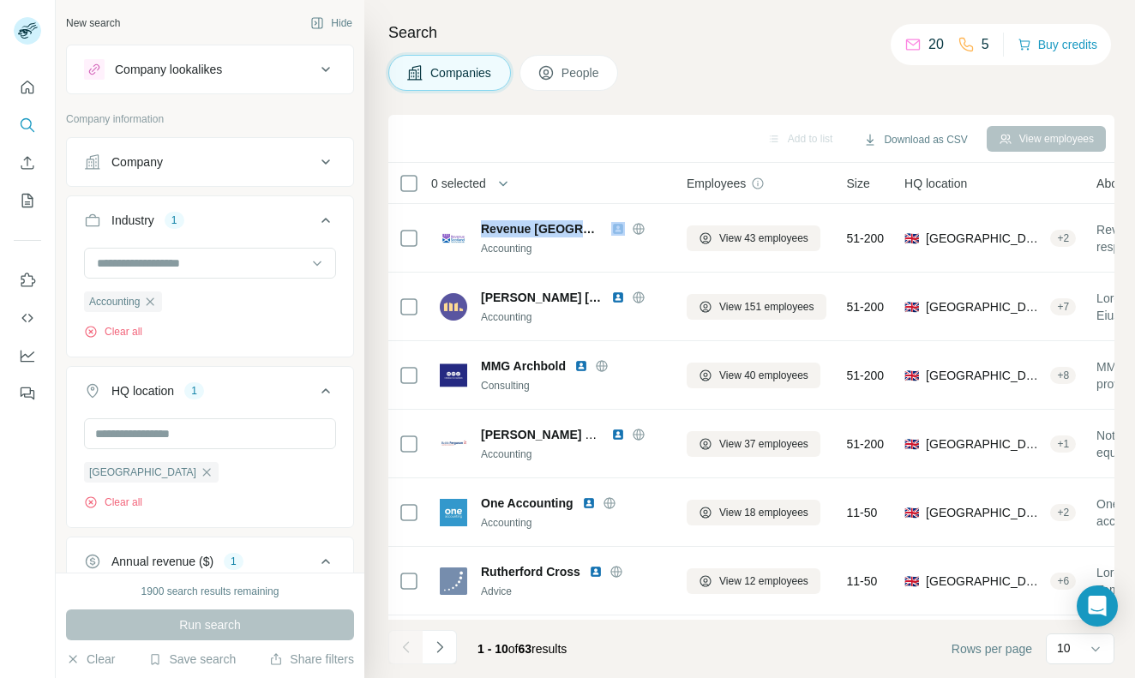
copy div "Revenue [GEOGRAPHIC_DATA]"
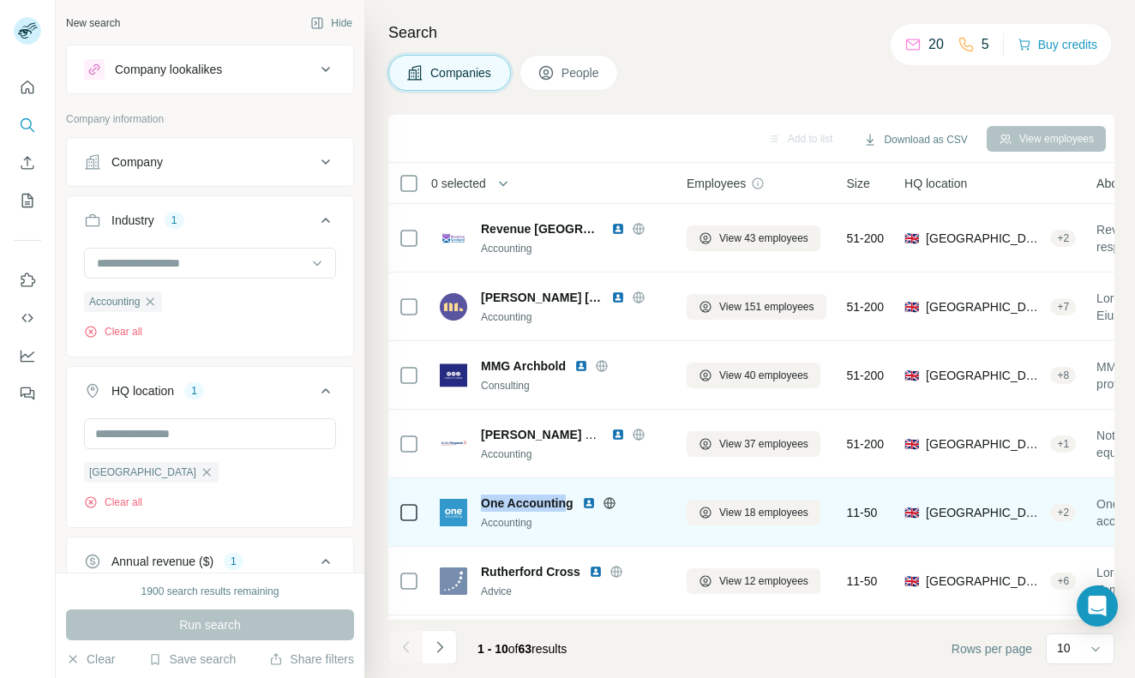
drag, startPoint x: 479, startPoint y: 501, endPoint x: 568, endPoint y: 502, distance: 89.1
click at [568, 502] on div "One Accounting Accounting" at bounding box center [553, 512] width 226 height 36
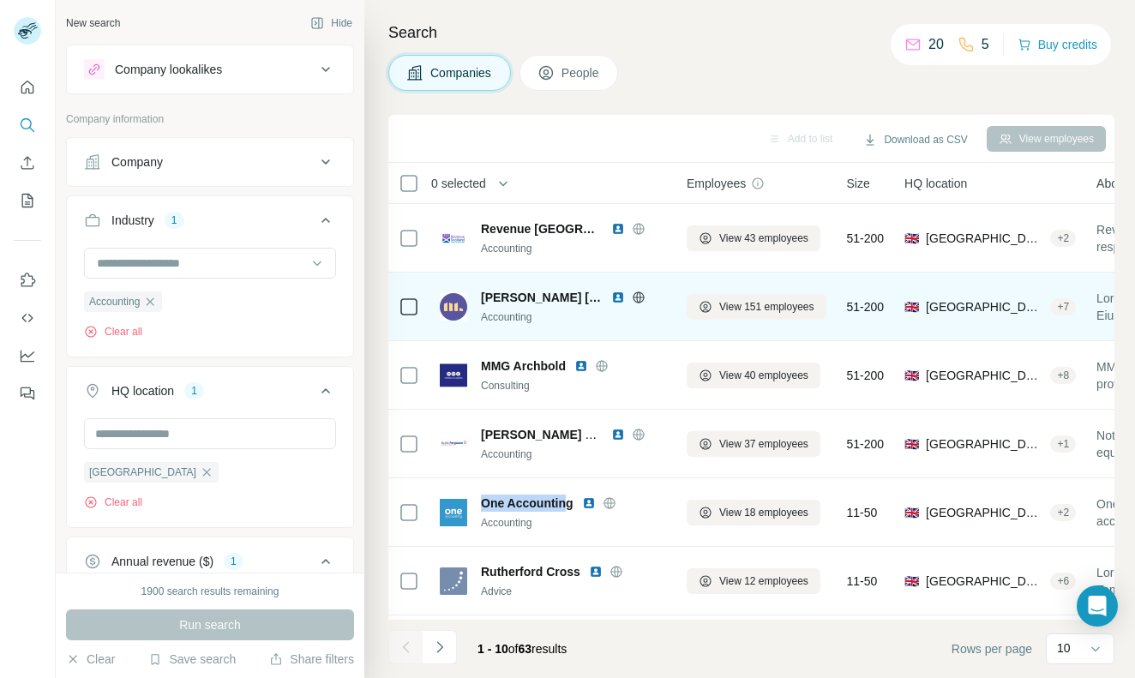
copy span "One Accountin"
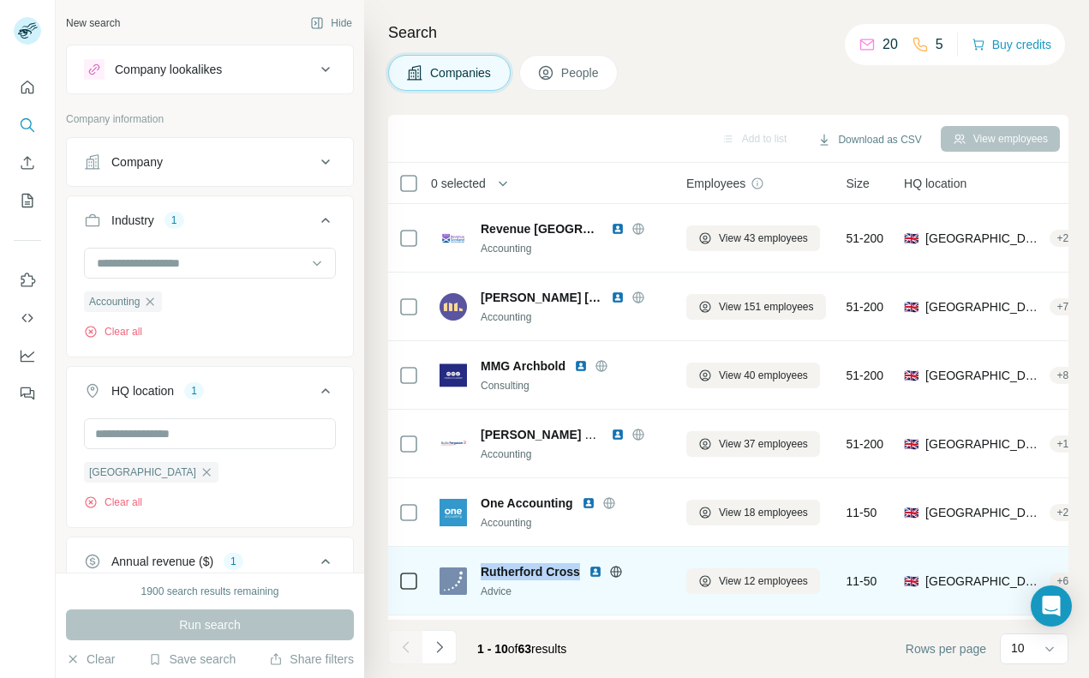
drag, startPoint x: 476, startPoint y: 569, endPoint x: 582, endPoint y: 568, distance: 106.3
click at [582, 568] on div "Rutherford Cross Advice" at bounding box center [553, 581] width 226 height 36
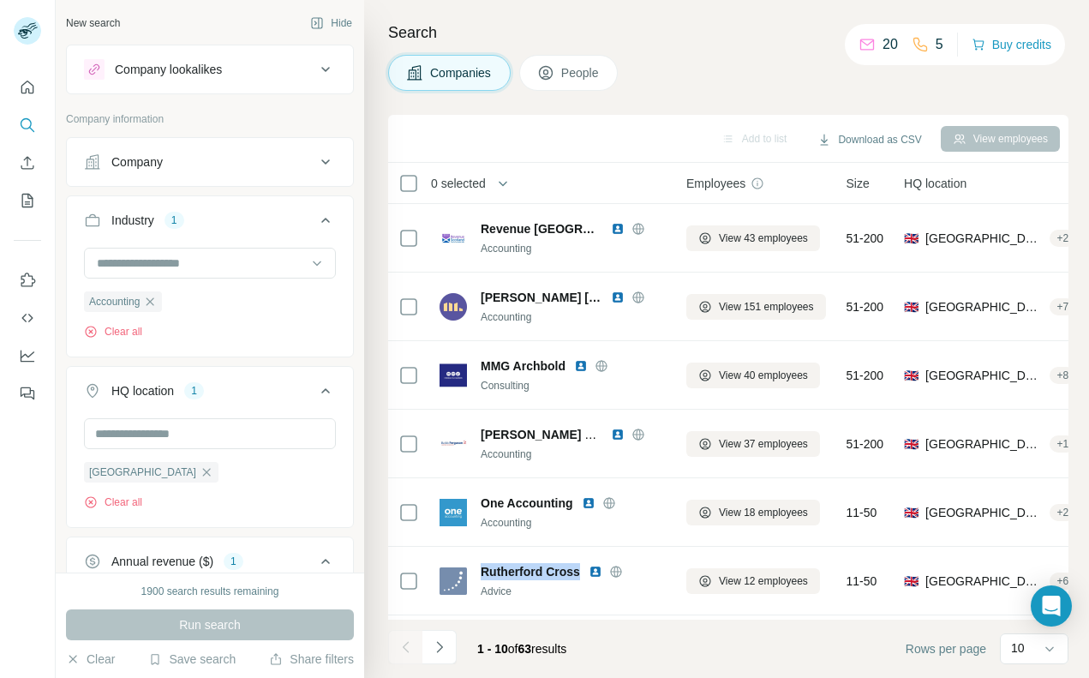
copy span "Rutherford Cross"
click at [443, 652] on icon "Navigate to next page" at bounding box center [439, 646] width 17 height 17
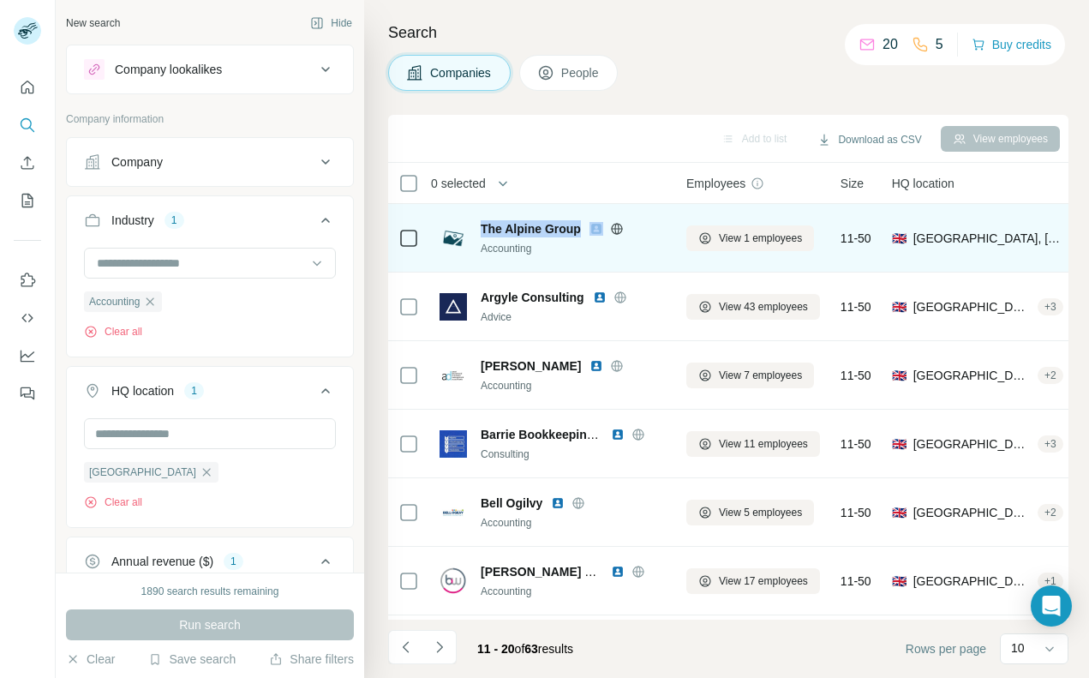
drag, startPoint x: 476, startPoint y: 222, endPoint x: 584, endPoint y: 224, distance: 108.8
click at [584, 224] on div "The Alpine Group Accounting" at bounding box center [553, 238] width 226 height 36
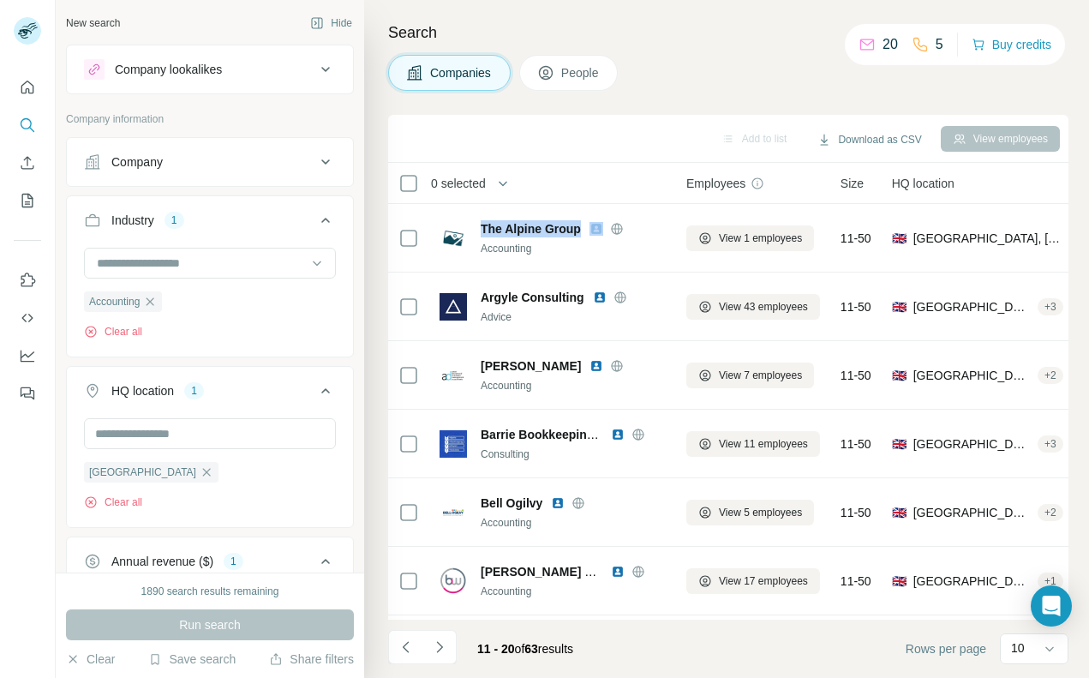
copy div "The Alpine Group"
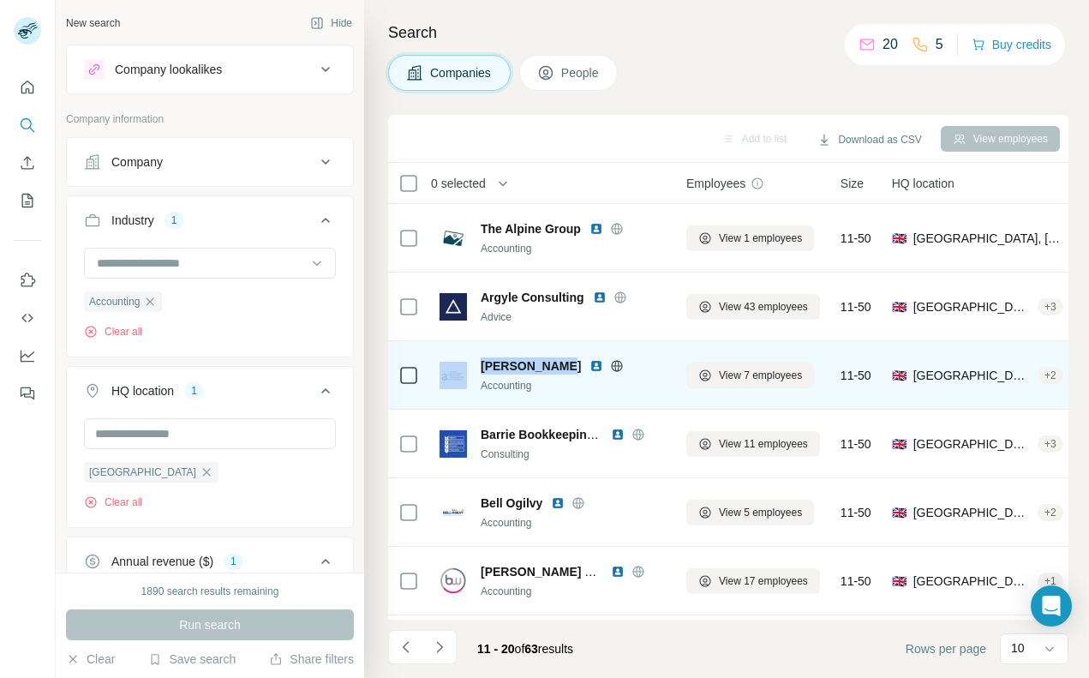
drag, startPoint x: 474, startPoint y: 364, endPoint x: 569, endPoint y: 357, distance: 95.4
click at [569, 357] on div "Ascot [PERSON_NAME] Accounting" at bounding box center [553, 375] width 226 height 36
drag, startPoint x: 475, startPoint y: 364, endPoint x: 583, endPoint y: 363, distance: 108.0
click at [583, 363] on div "Ascot [PERSON_NAME] Accounting" at bounding box center [553, 375] width 226 height 36
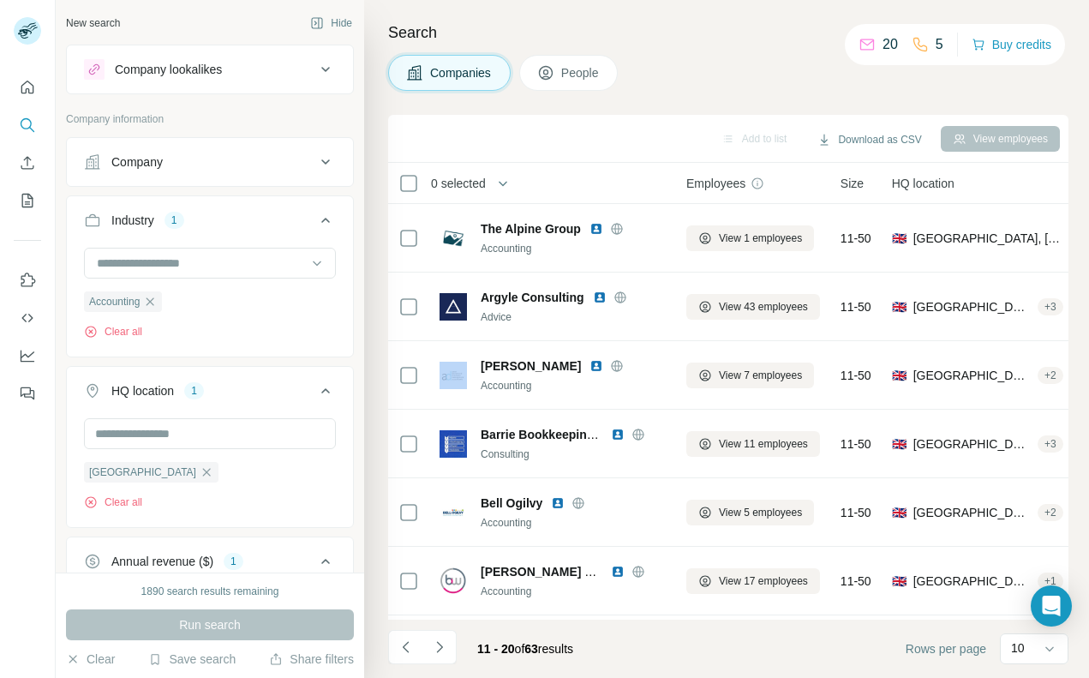
copy span "[PERSON_NAME]"
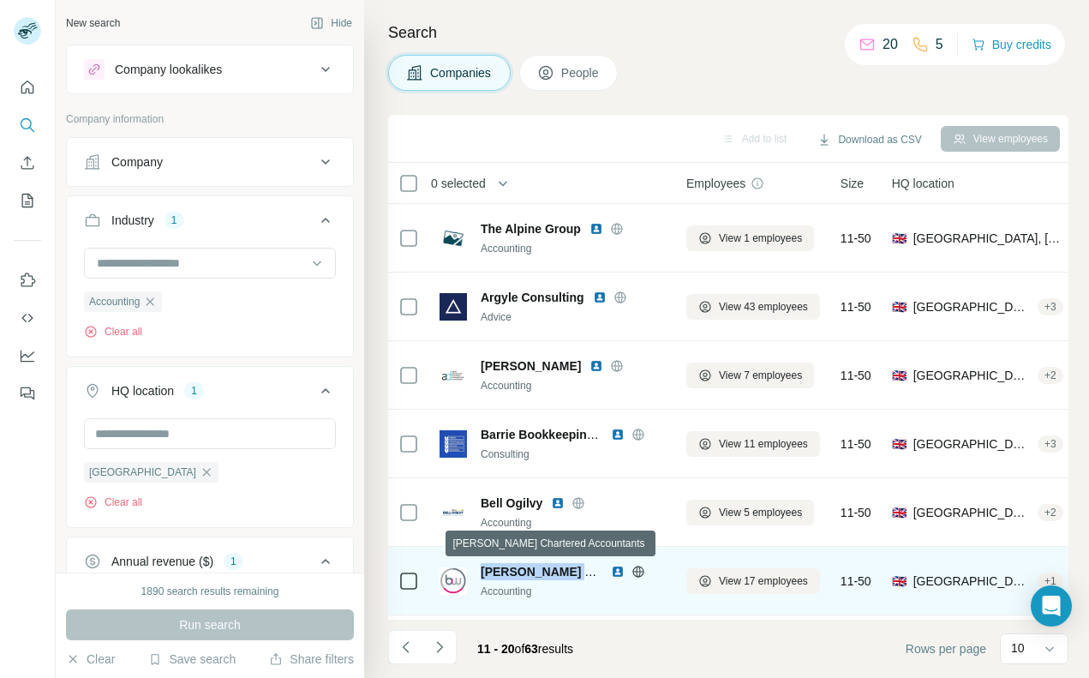
drag, startPoint x: 475, startPoint y: 572, endPoint x: 585, endPoint y: 572, distance: 110.6
click at [585, 572] on div "[PERSON_NAME] Chartered Accountants Accounting" at bounding box center [553, 581] width 226 height 36
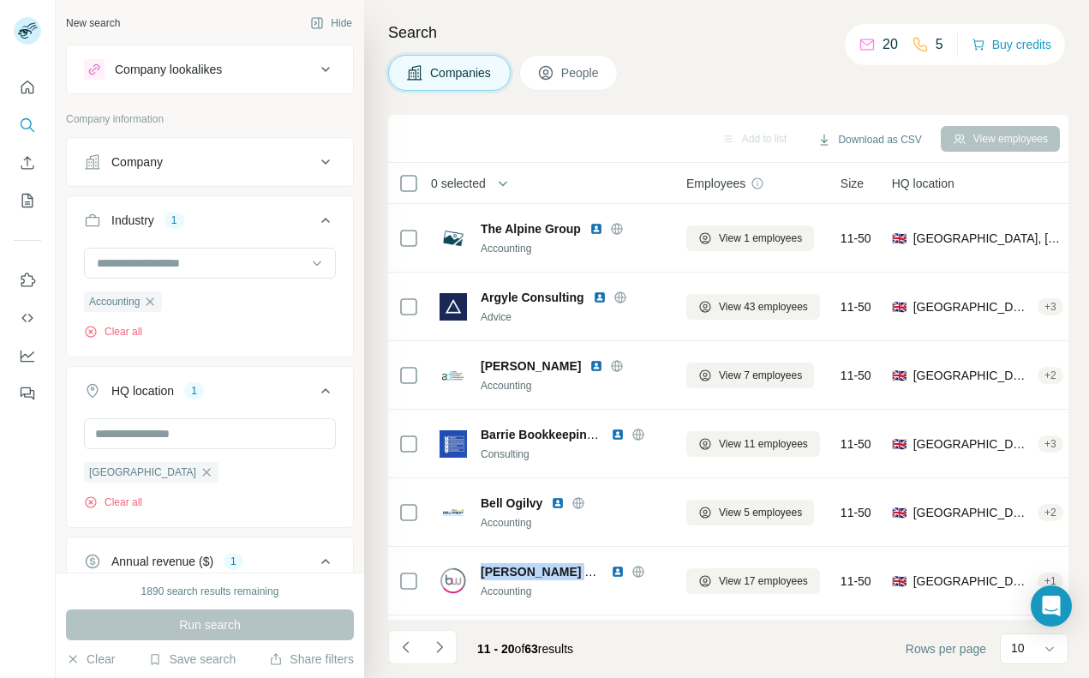
copy span "[PERSON_NAME] Cha"
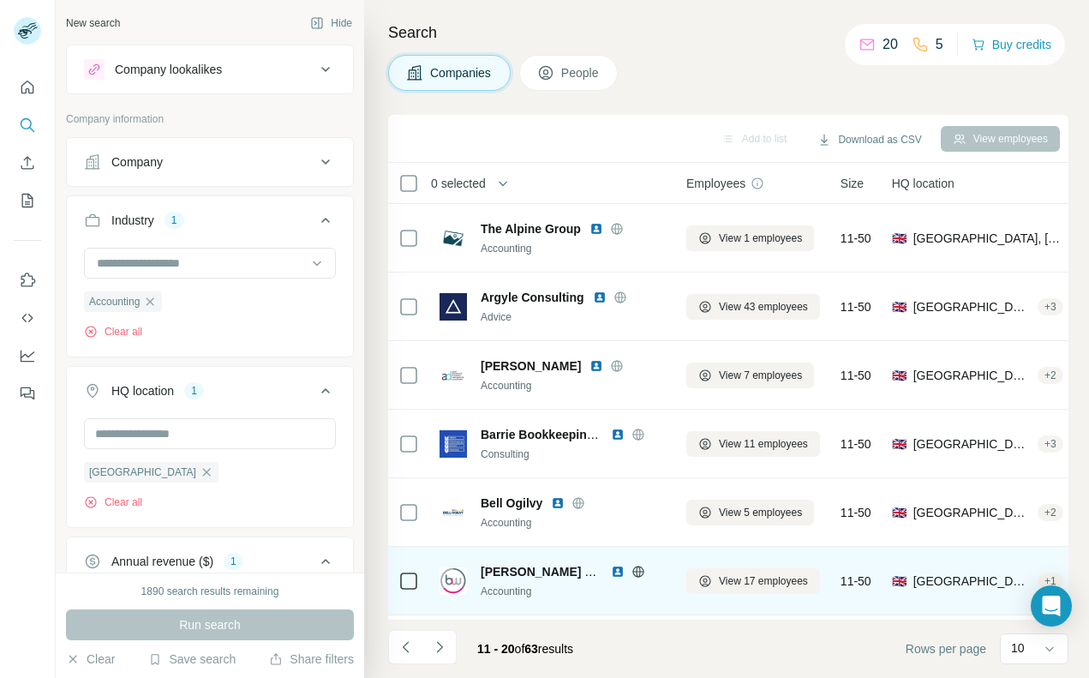
click at [942, 590] on div "🇬🇧 [GEOGRAPHIC_DATA], [GEOGRAPHIC_DATA], [GEOGRAPHIC_DATA] + 1" at bounding box center [977, 580] width 171 height 47
click at [933, 577] on span "[GEOGRAPHIC_DATA], [GEOGRAPHIC_DATA], [GEOGRAPHIC_DATA]" at bounding box center [972, 580] width 117 height 17
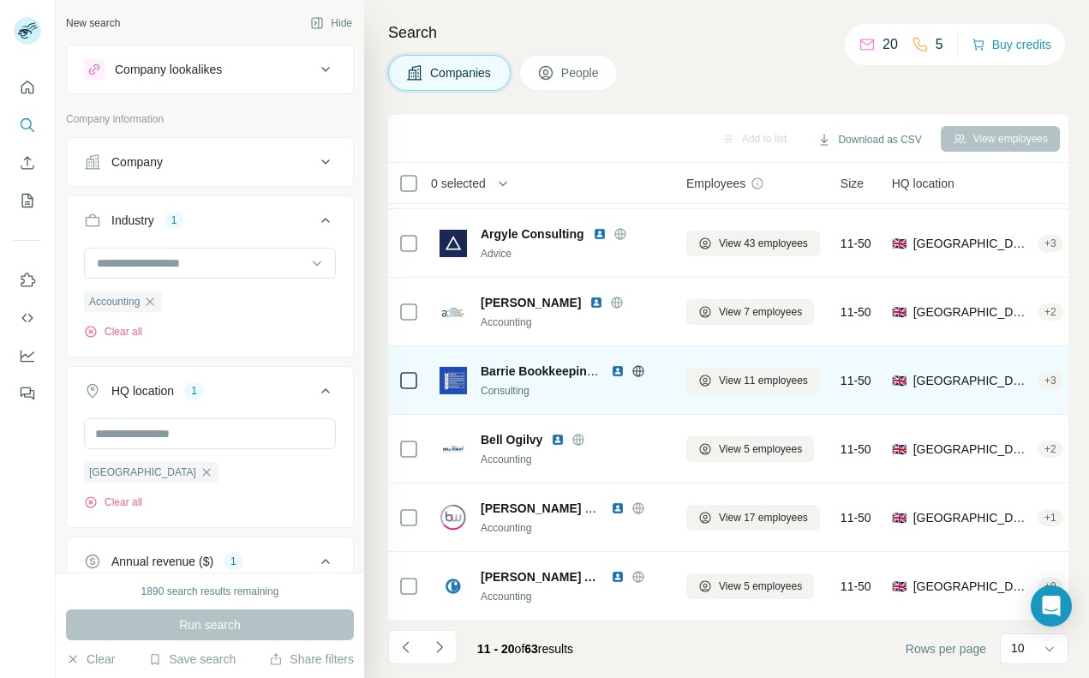
scroll to position [64, 0]
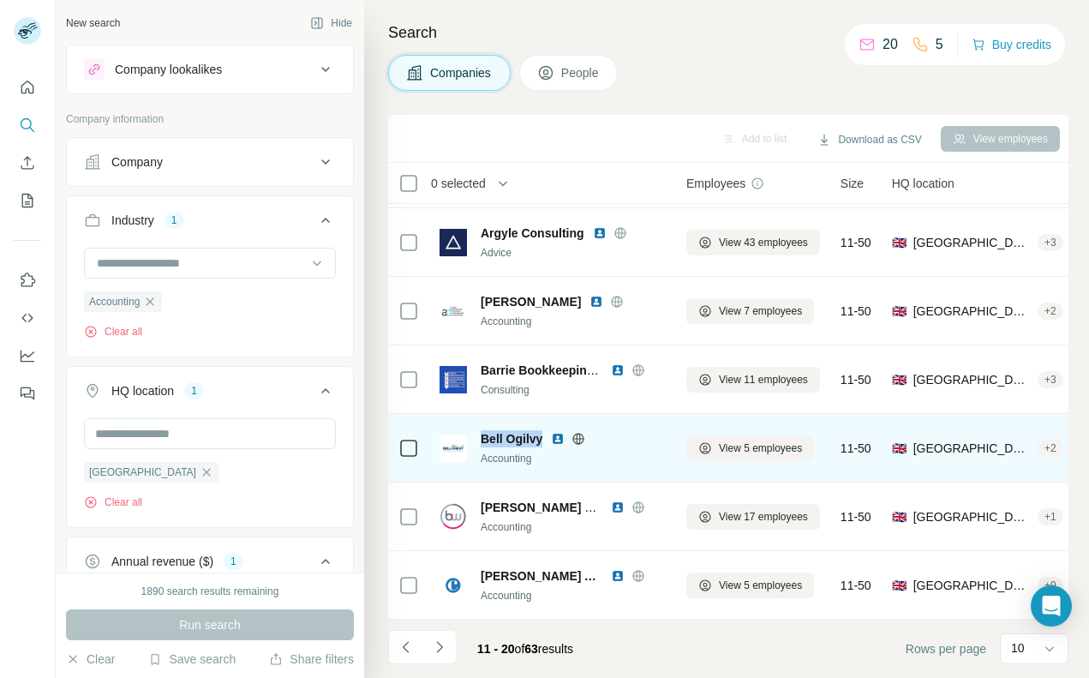
drag, startPoint x: 479, startPoint y: 437, endPoint x: 540, endPoint y: 437, distance: 60.8
click at [542, 438] on div "Bell Ogilvy Accounting" at bounding box center [553, 448] width 226 height 36
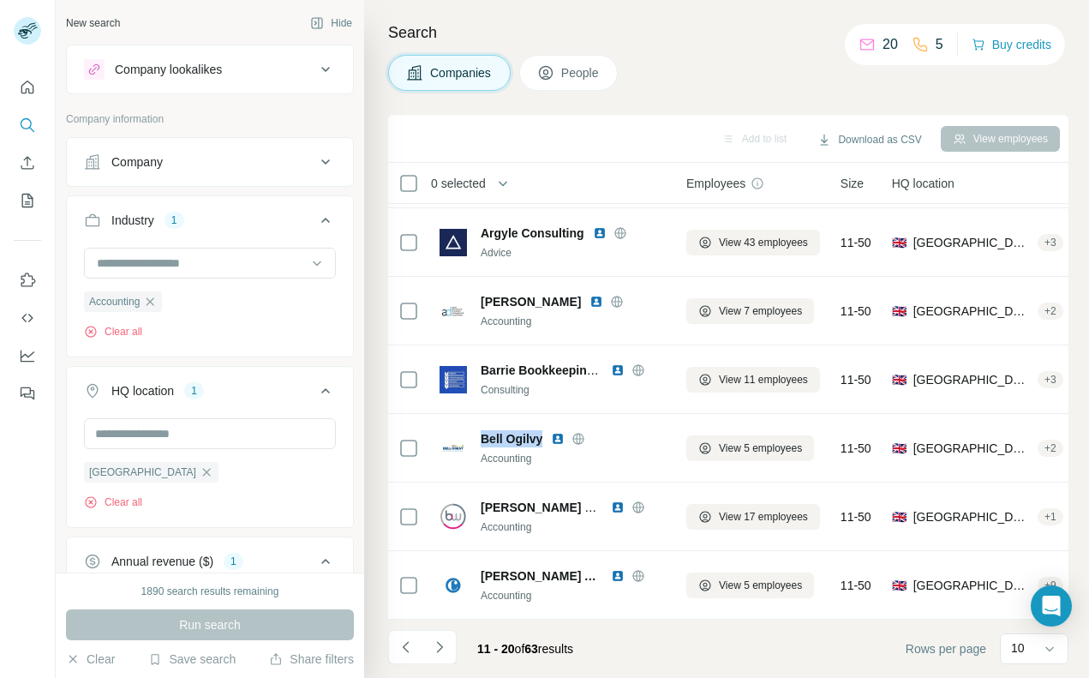
copy span "Bell Ogilvy"
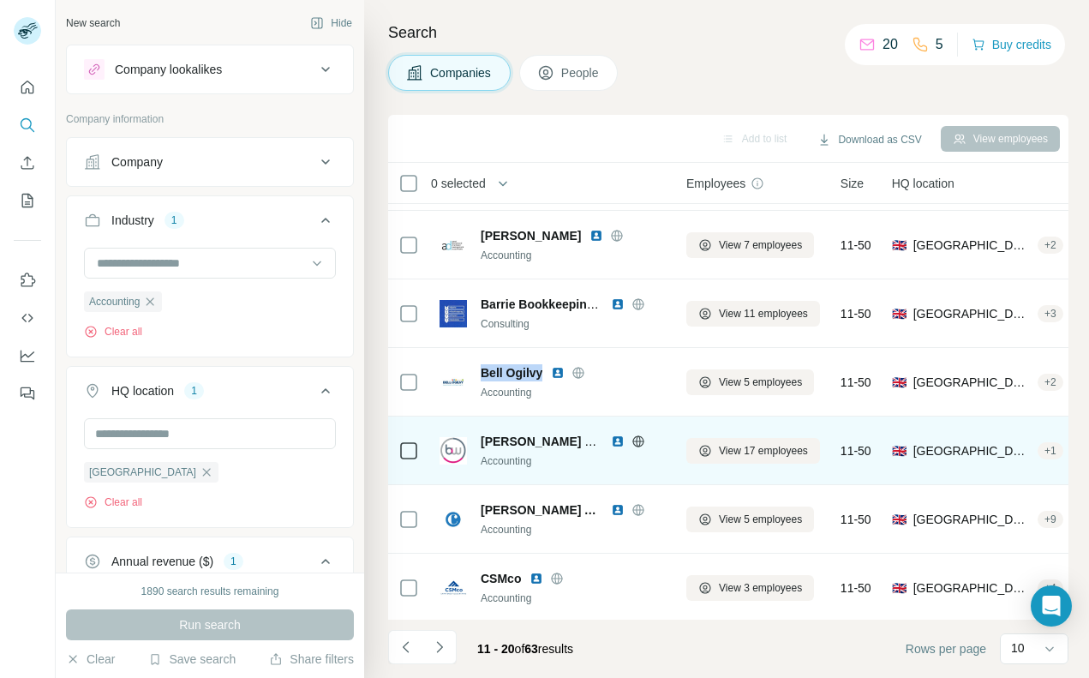
scroll to position [132, 0]
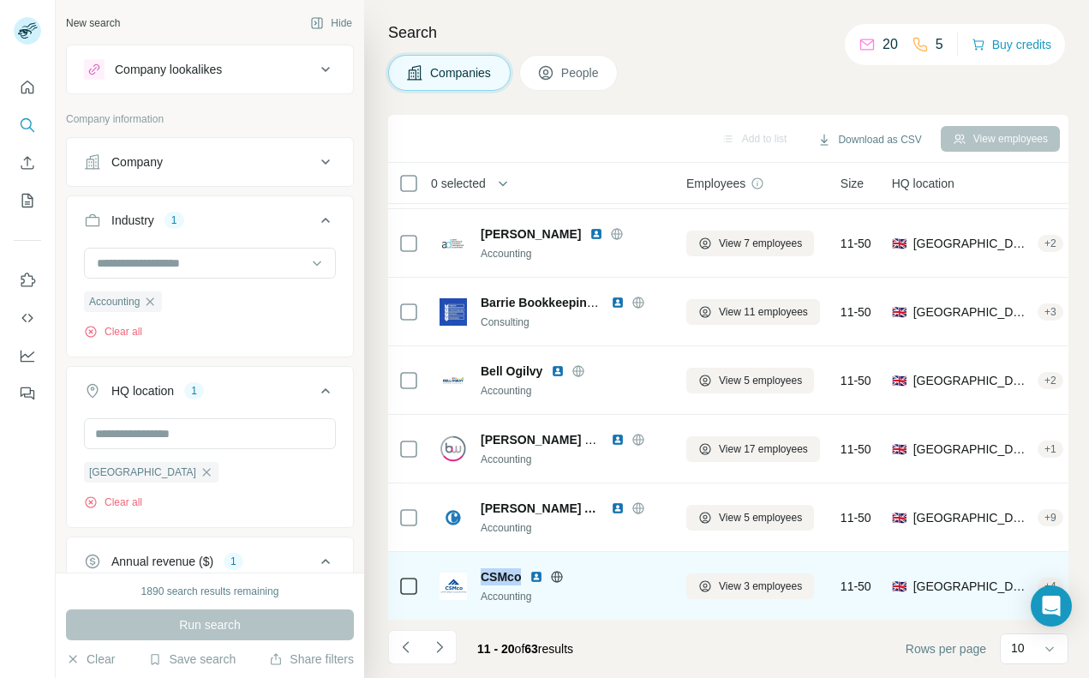
drag, startPoint x: 477, startPoint y: 573, endPoint x: 526, endPoint y: 578, distance: 49.0
click at [526, 578] on div "CSMco Accounting" at bounding box center [553, 586] width 226 height 36
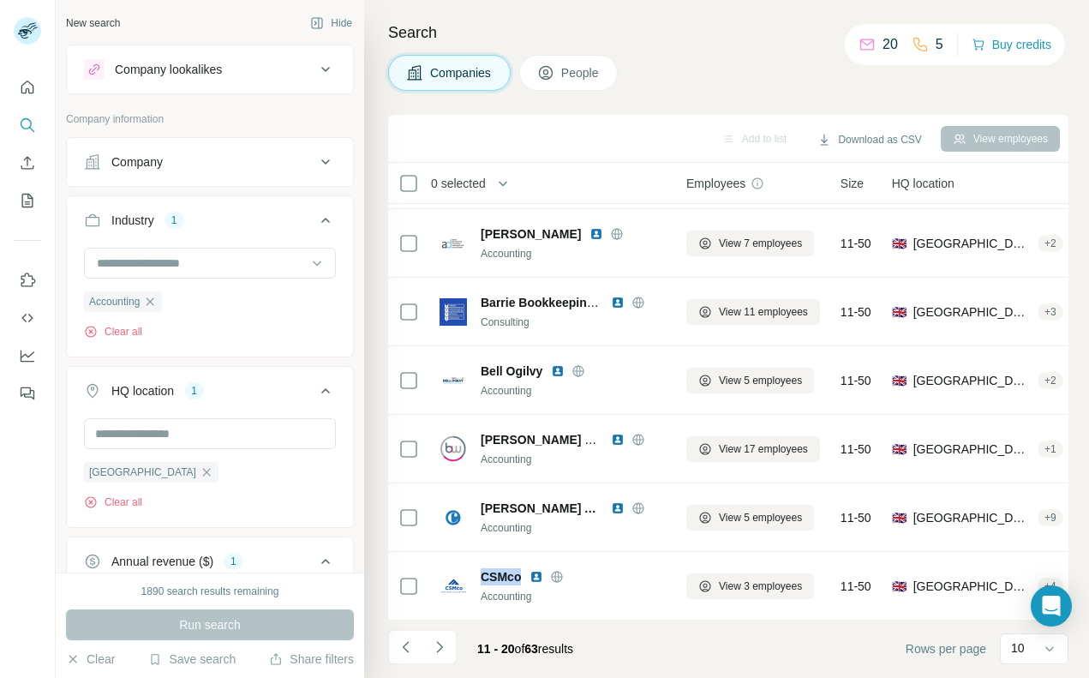
copy span "CSMco"
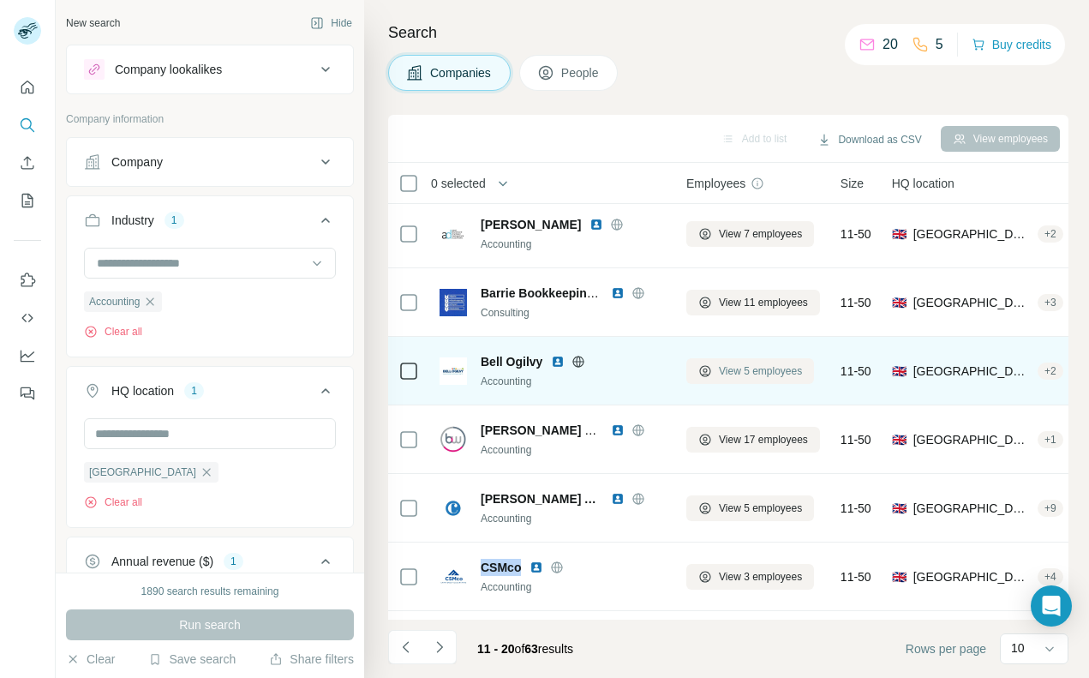
scroll to position [0, 0]
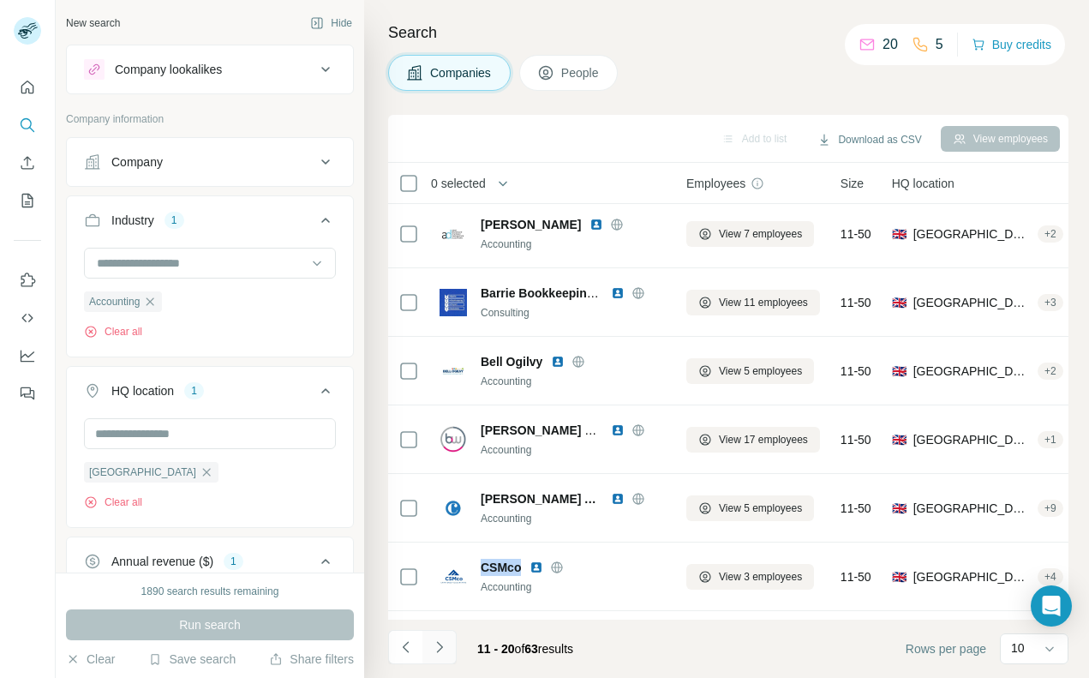
click at [441, 651] on icon "Navigate to next page" at bounding box center [439, 646] width 17 height 17
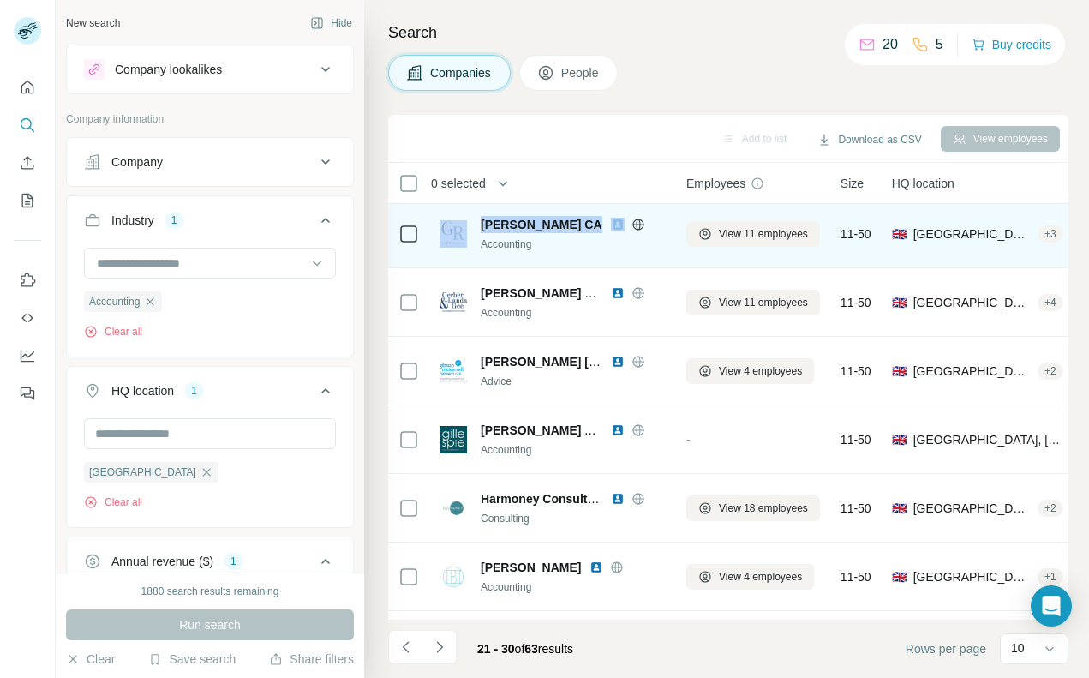
drag, startPoint x: 474, startPoint y: 225, endPoint x: 594, endPoint y: 212, distance: 120.7
click at [594, 212] on div "[PERSON_NAME] CA Accounting" at bounding box center [553, 233] width 226 height 47
copy div "[PERSON_NAME] CA"
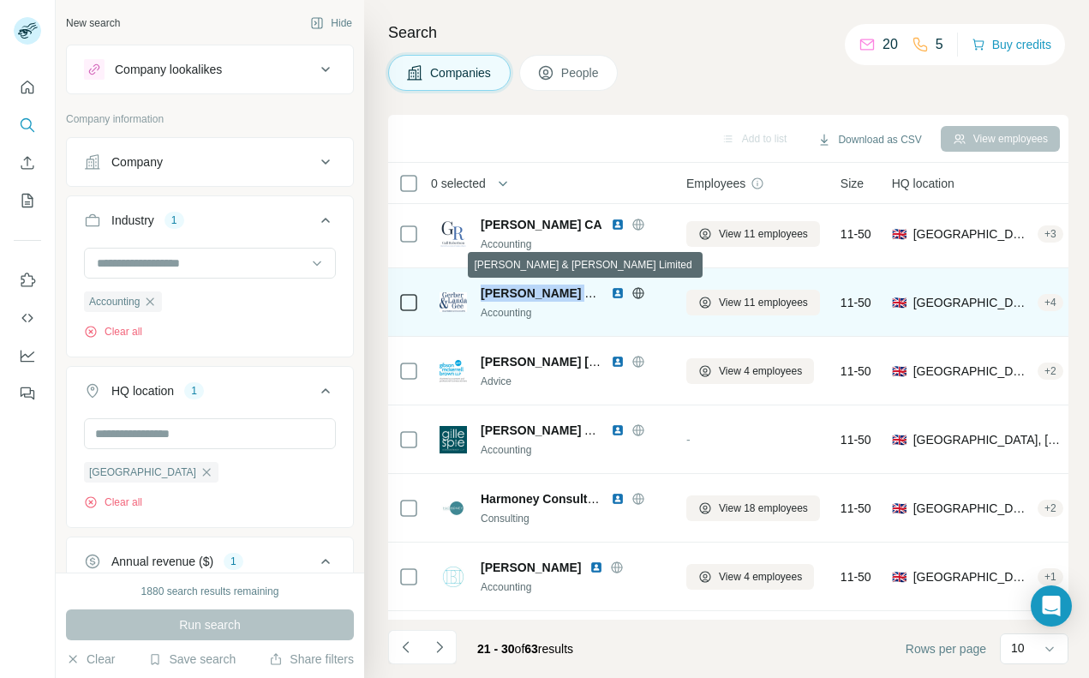
drag, startPoint x: 482, startPoint y: 296, endPoint x: 602, endPoint y: 297, distance: 120.0
click at [602, 297] on span "[PERSON_NAME] & [PERSON_NAME] Limited" at bounding box center [612, 293] width 262 height 14
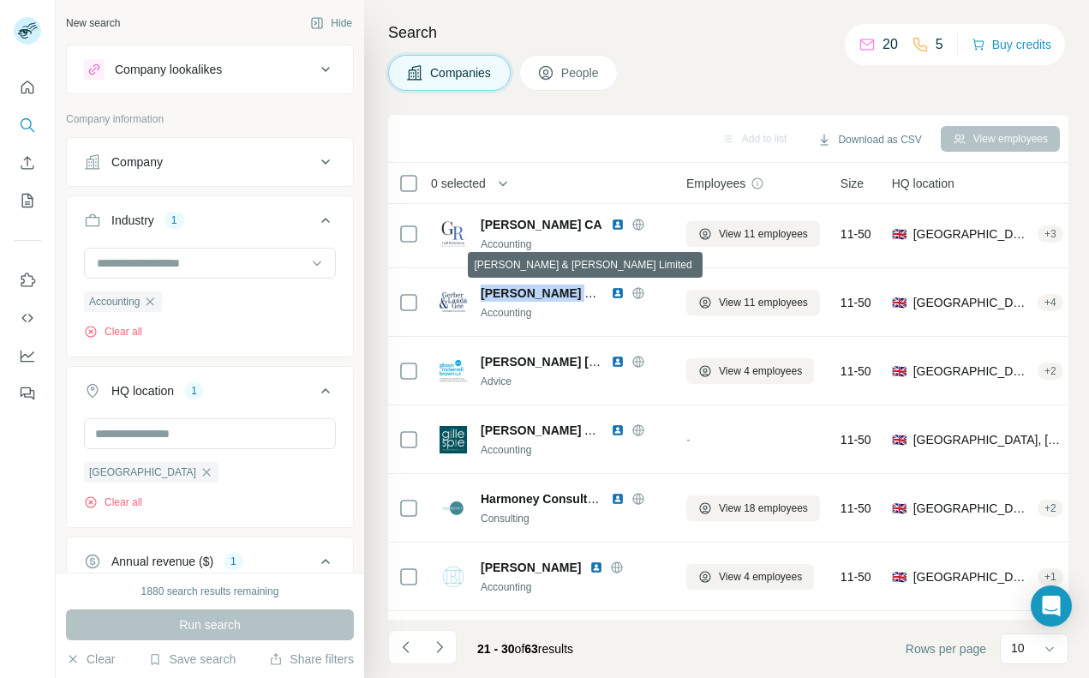
copy span "[PERSON_NAME] & [PERSON_NAME]"
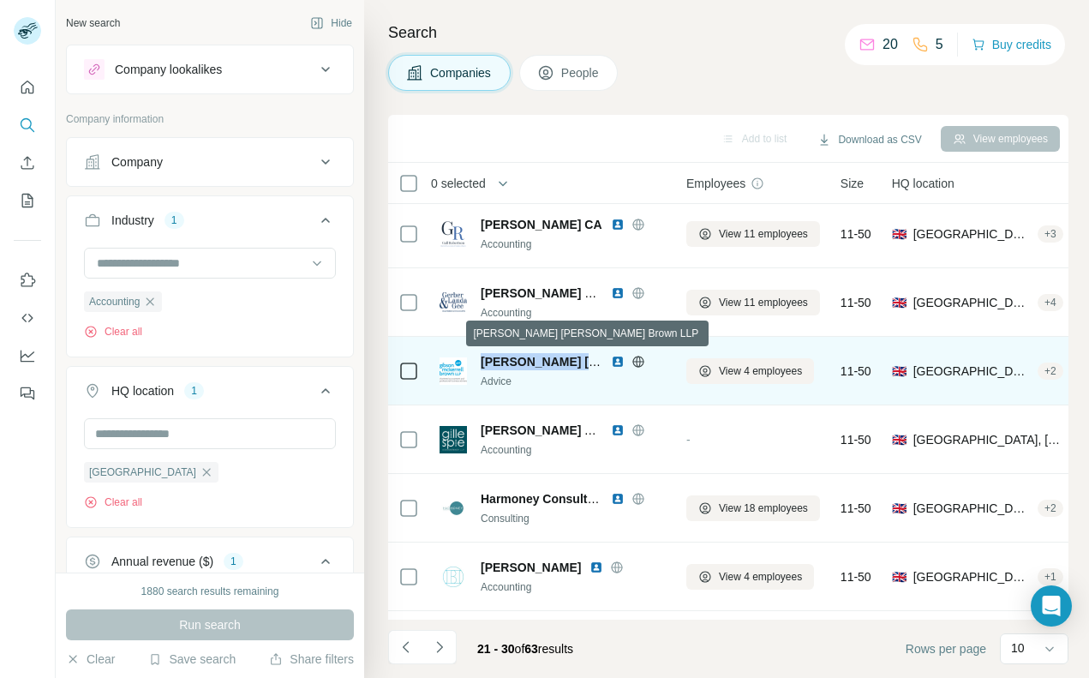
drag, startPoint x: 482, startPoint y: 357, endPoint x: 595, endPoint y: 357, distance: 113.1
click at [595, 357] on span "[PERSON_NAME] [PERSON_NAME] Brown LLP" at bounding box center [617, 362] width 272 height 14
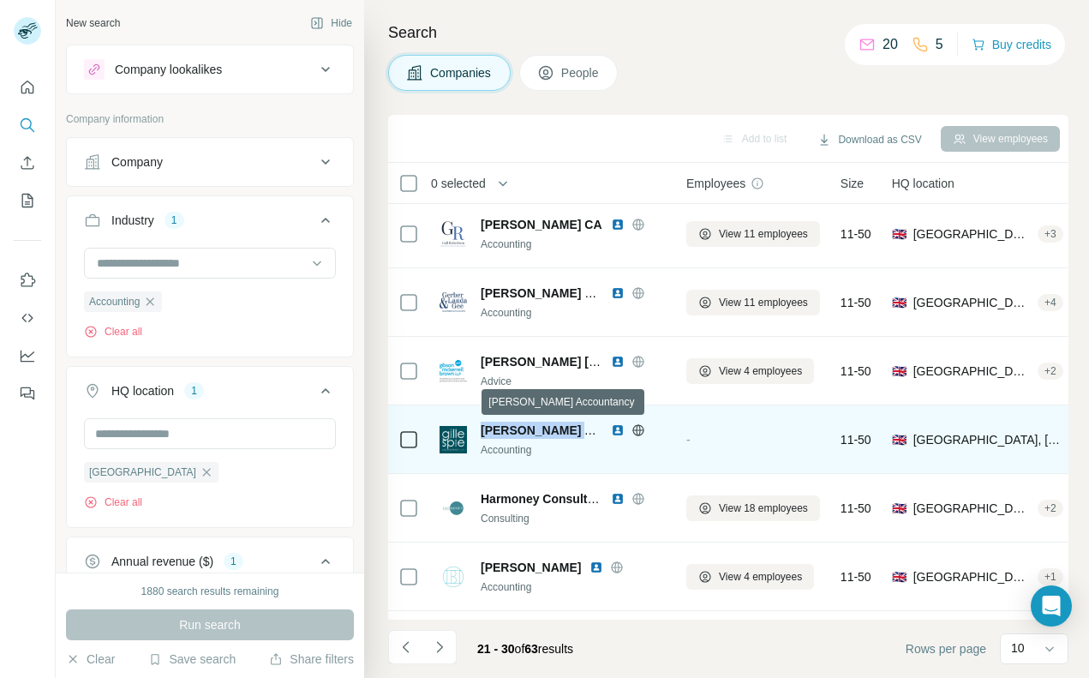
drag, startPoint x: 481, startPoint y: 432, endPoint x: 592, endPoint y: 429, distance: 111.4
click at [592, 429] on span "[PERSON_NAME] Accountancy" at bounding box center [570, 430] width 179 height 14
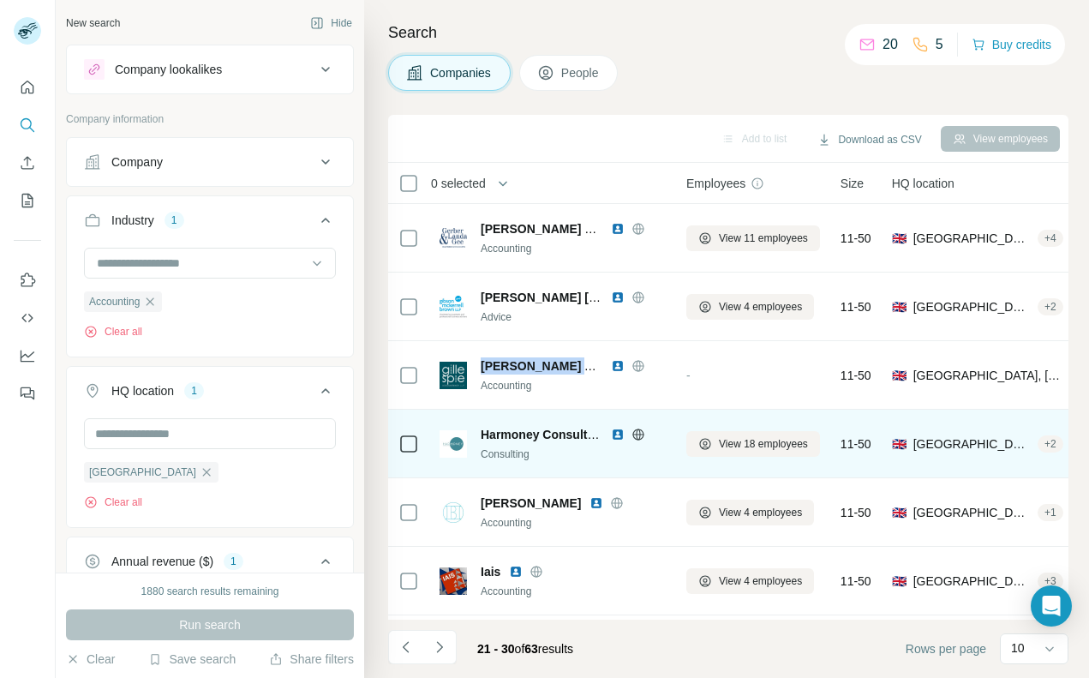
scroll to position [207, 0]
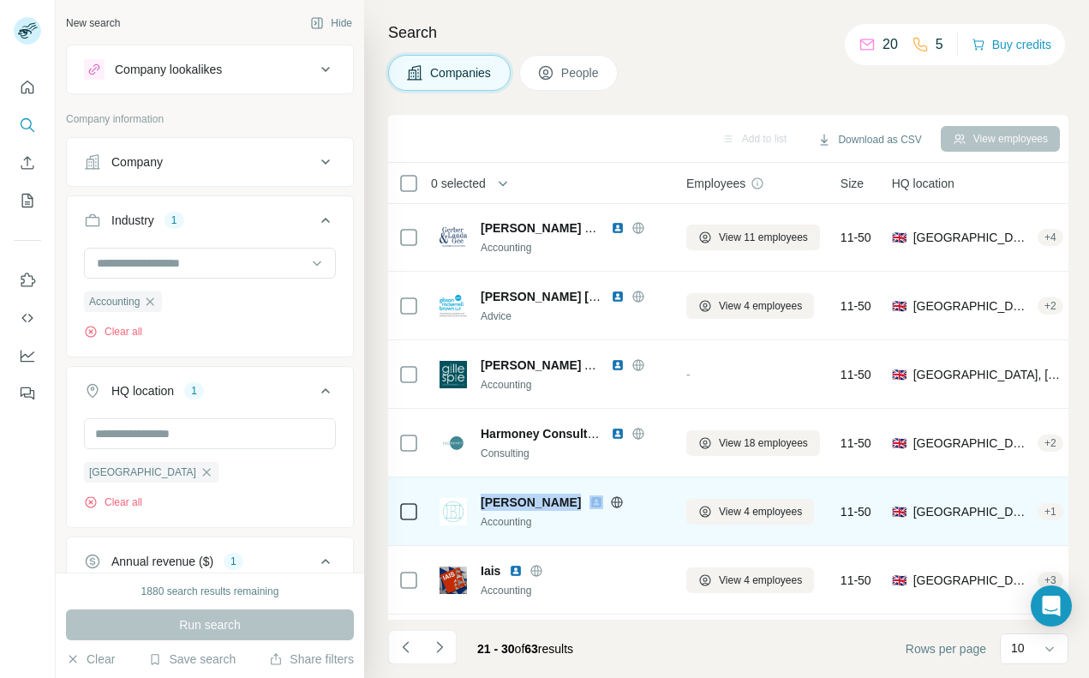
drag, startPoint x: 479, startPoint y: 502, endPoint x: 557, endPoint y: 500, distance: 78.0
click at [557, 500] on div "[PERSON_NAME] Accounting" at bounding box center [553, 512] width 226 height 36
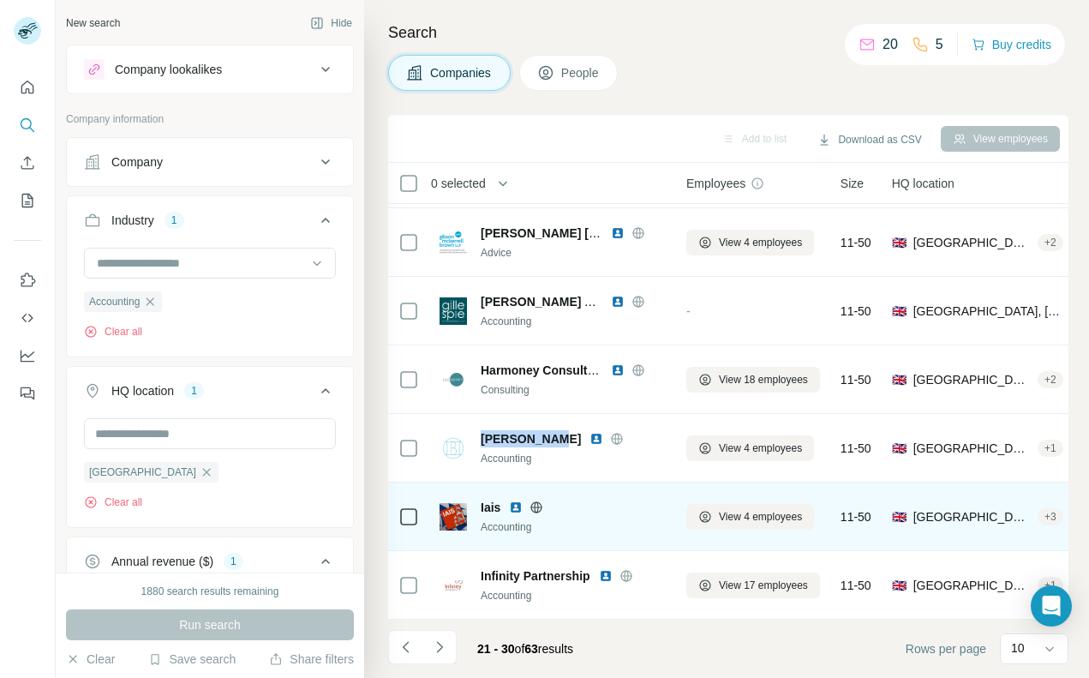
scroll to position [270, 0]
drag, startPoint x: 481, startPoint y: 507, endPoint x: 515, endPoint y: 507, distance: 34.3
click at [517, 508] on div "Iais" at bounding box center [573, 507] width 185 height 17
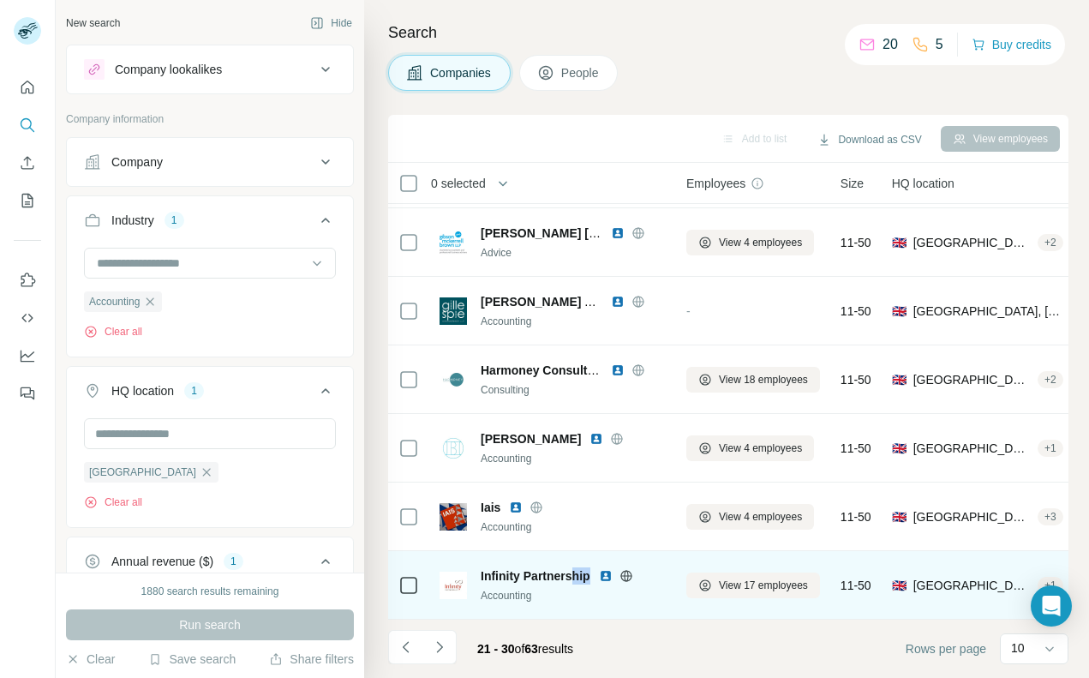
drag, startPoint x: 480, startPoint y: 583, endPoint x: 568, endPoint y: 579, distance: 88.3
click at [570, 579] on div "Infinity Partnership Accounting" at bounding box center [553, 585] width 226 height 36
click at [582, 579] on span "Infinity Partnership" at bounding box center [536, 575] width 110 height 17
drag, startPoint x: 590, startPoint y: 578, endPoint x: 475, endPoint y: 578, distance: 115.7
click at [475, 578] on div "Infinity Partnership Accounting" at bounding box center [553, 585] width 226 height 36
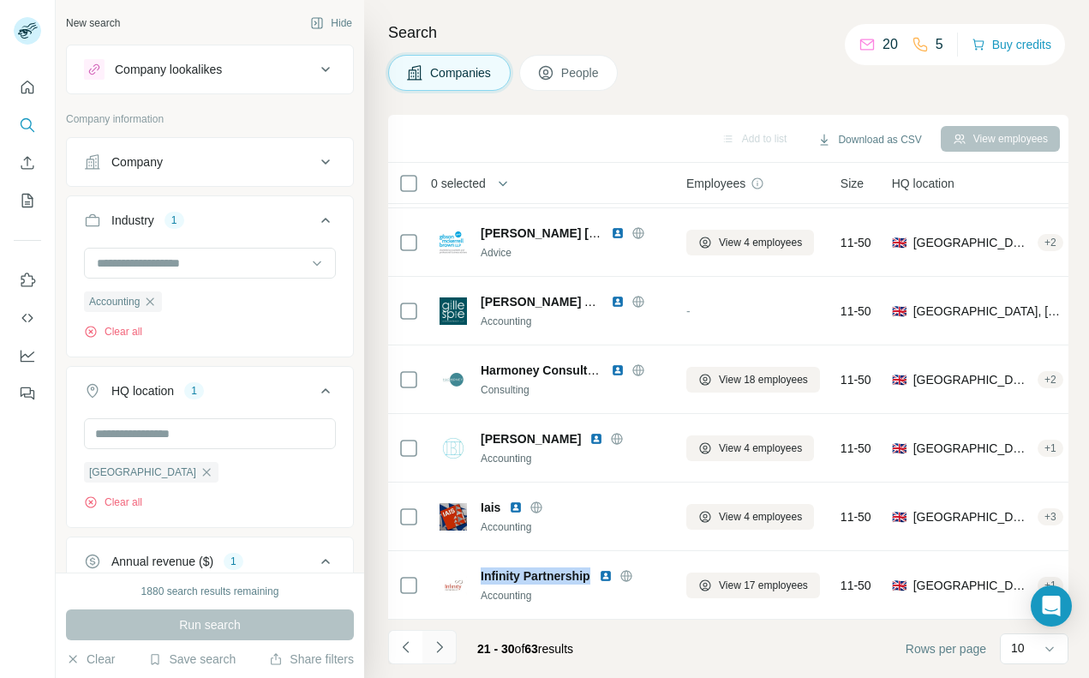
click at [451, 642] on button "Navigate to next page" at bounding box center [439, 647] width 34 height 34
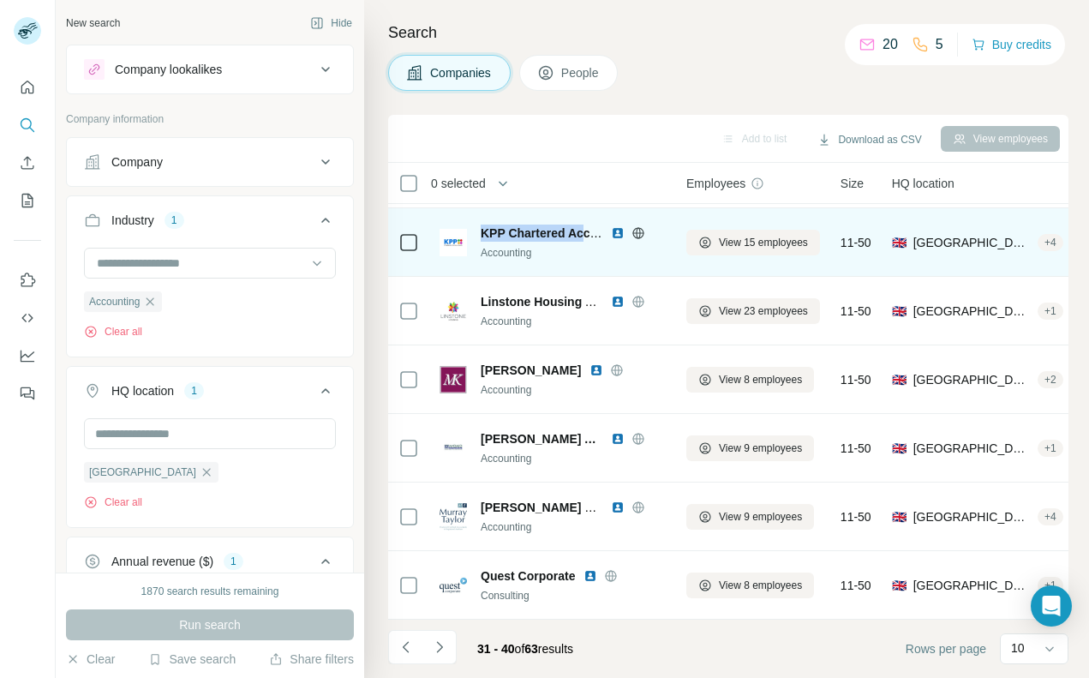
drag, startPoint x: 479, startPoint y: 231, endPoint x: 585, endPoint y: 229, distance: 106.3
click at [587, 231] on div "KPP Chartered Accountants Accounting" at bounding box center [553, 243] width 226 height 36
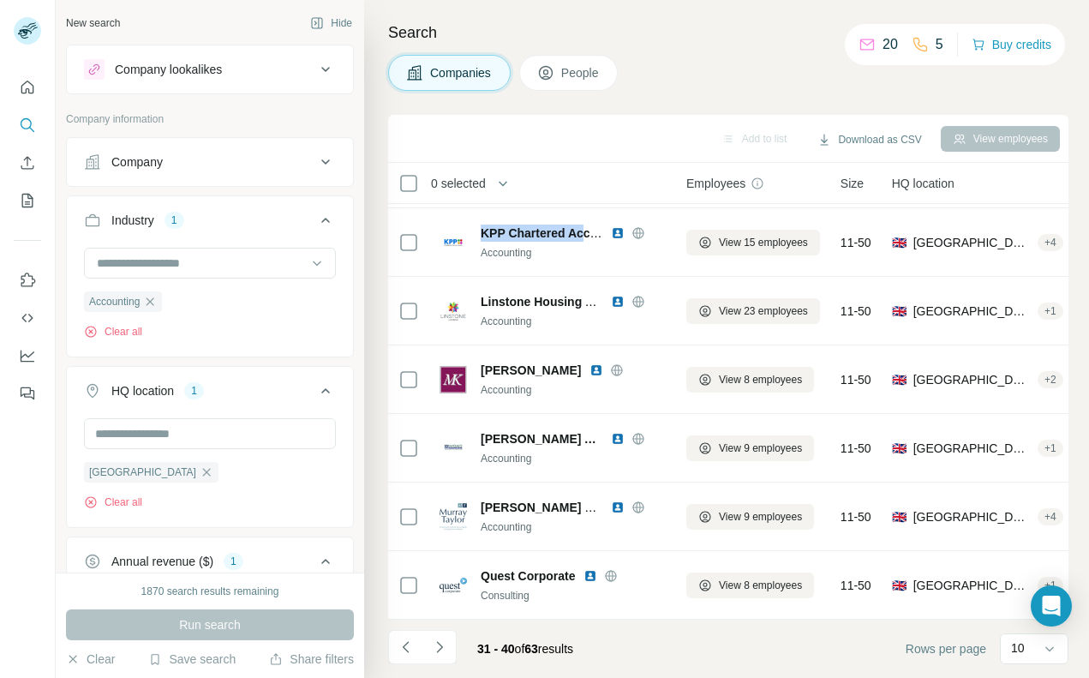
click at [555, 108] on div "Search Companies People Add to list Download as CSV View employees 0 selected C…" at bounding box center [726, 339] width 725 height 678
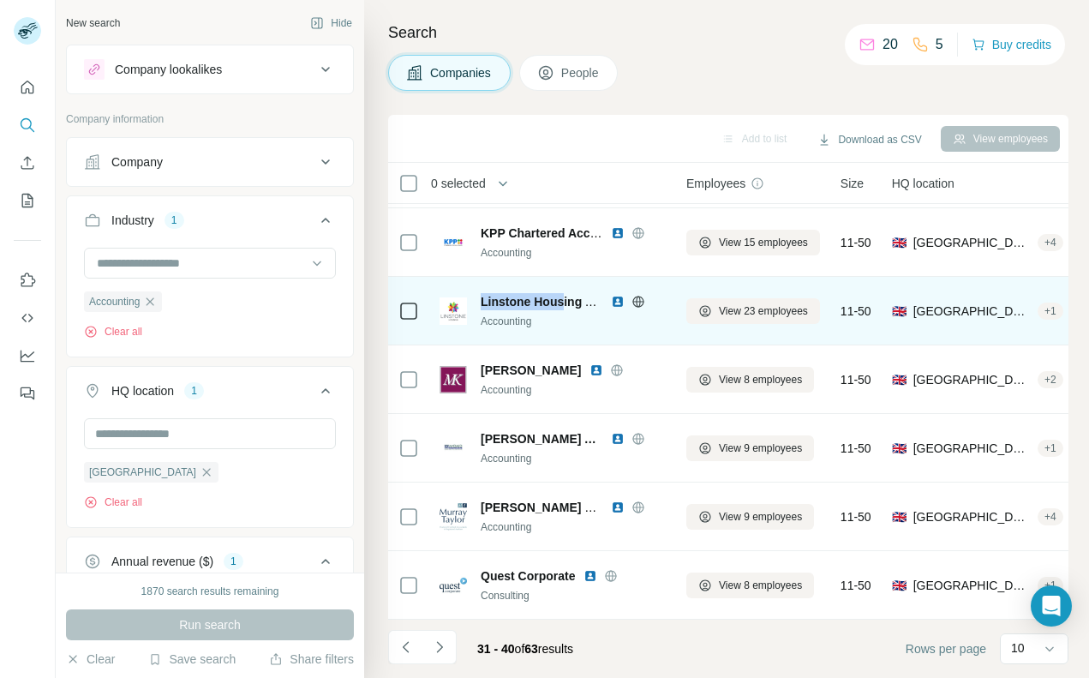
drag, startPoint x: 480, startPoint y: 304, endPoint x: 572, endPoint y: 293, distance: 92.4
click at [572, 294] on div "Linstone Housing Association Accounting" at bounding box center [553, 311] width 226 height 36
click at [575, 303] on span "Linstone Housing Association" at bounding box center [567, 302] width 172 height 14
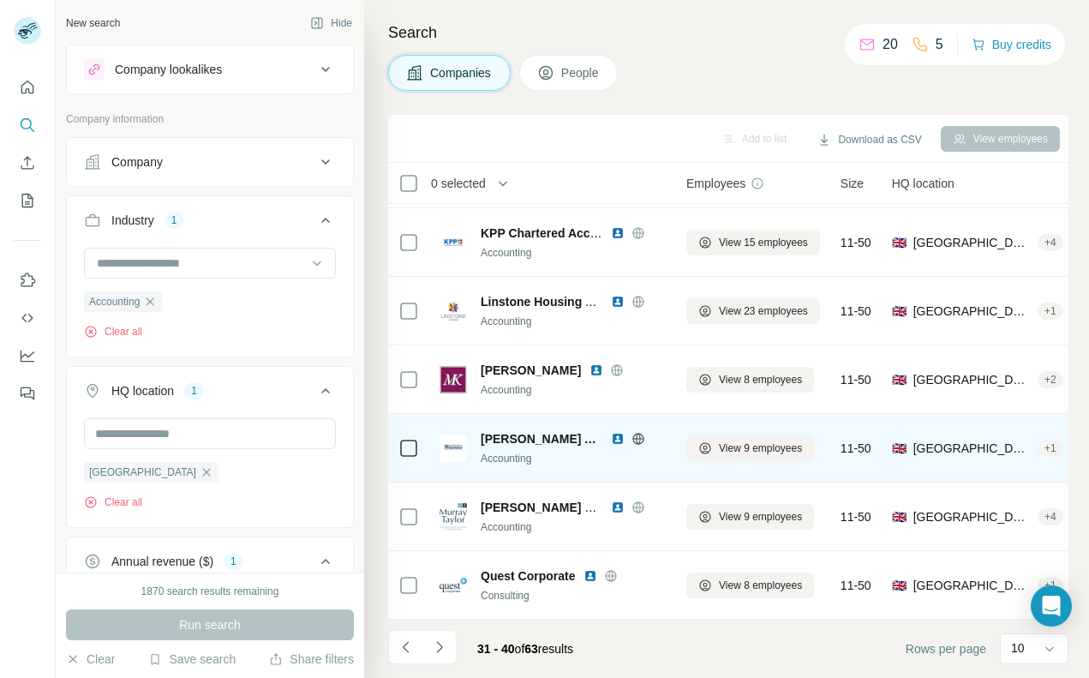
click at [496, 440] on span "[PERSON_NAME] AND Partners" at bounding box center [542, 438] width 122 height 17
drag, startPoint x: 476, startPoint y: 438, endPoint x: 594, endPoint y: 438, distance: 117.4
click at [594, 438] on div "[PERSON_NAME] AND Partners Accounting" at bounding box center [553, 448] width 226 height 36
click at [527, 440] on span "[PERSON_NAME] AND Partners" at bounding box center [542, 438] width 122 height 17
click at [734, 443] on span "View 9 employees" at bounding box center [760, 447] width 83 height 15
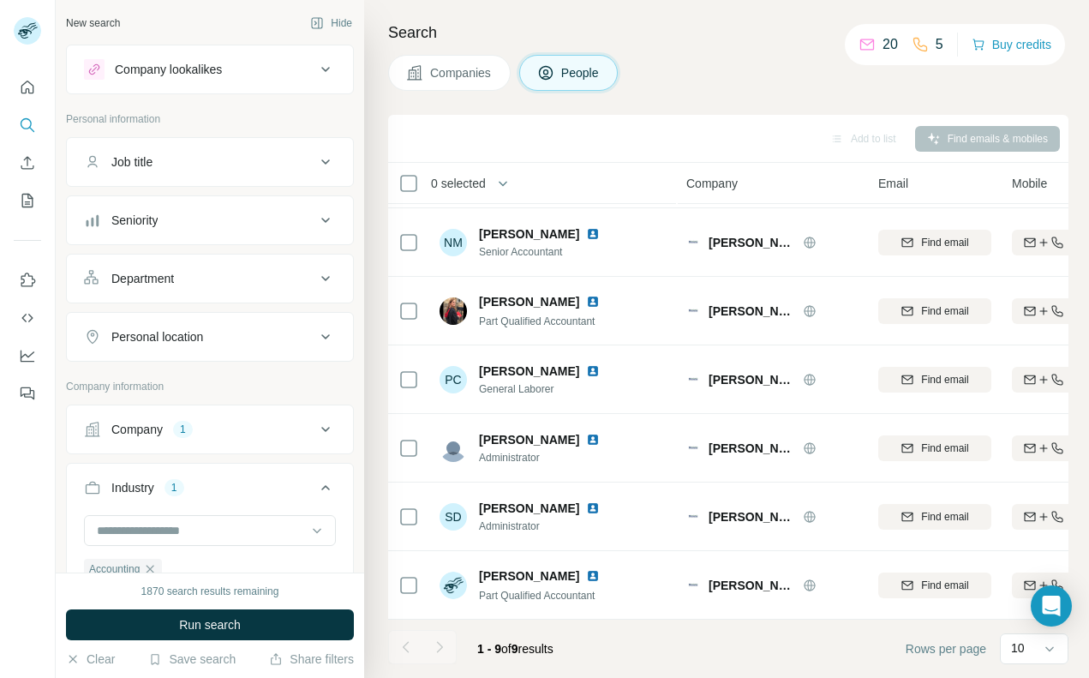
scroll to position [201, 0]
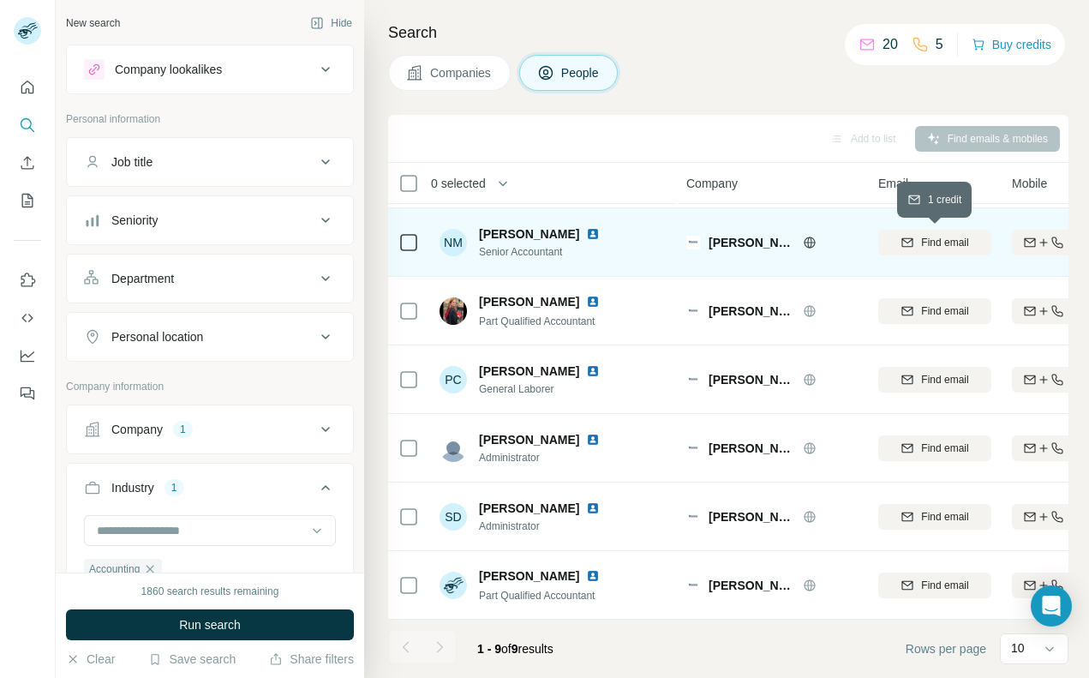
click at [921, 245] on span "Find email" at bounding box center [944, 242] width 47 height 15
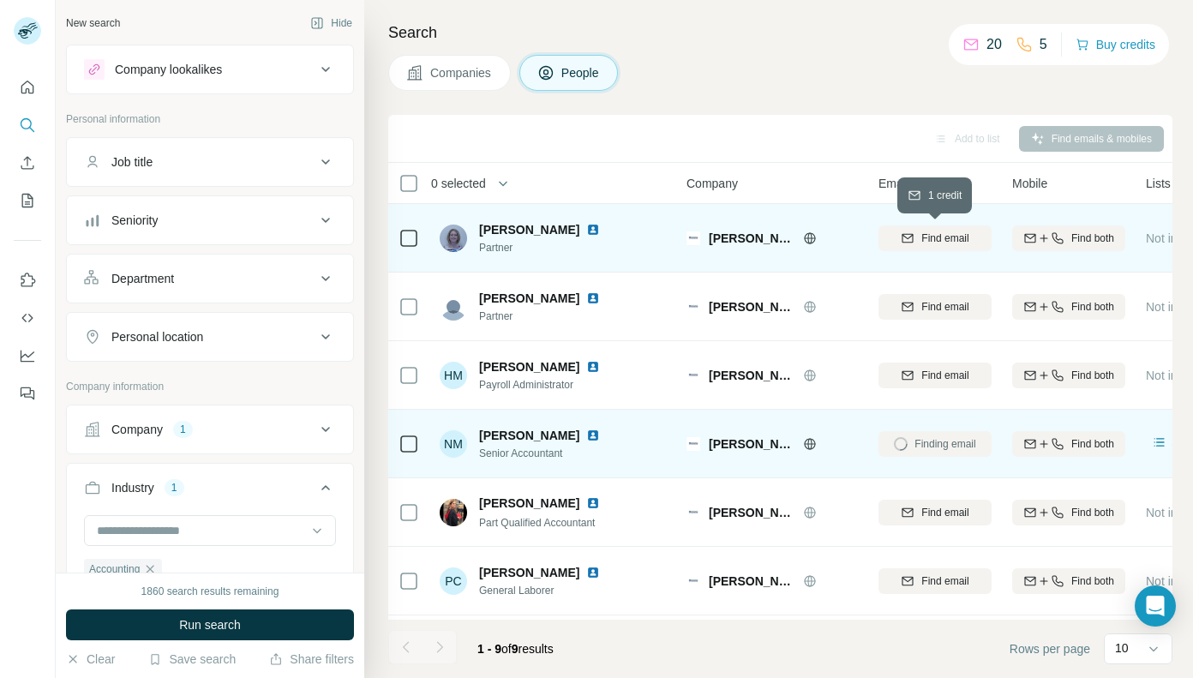
click at [940, 225] on button "Find email" at bounding box center [934, 238] width 113 height 26
